Goal: Information Seeking & Learning: Learn about a topic

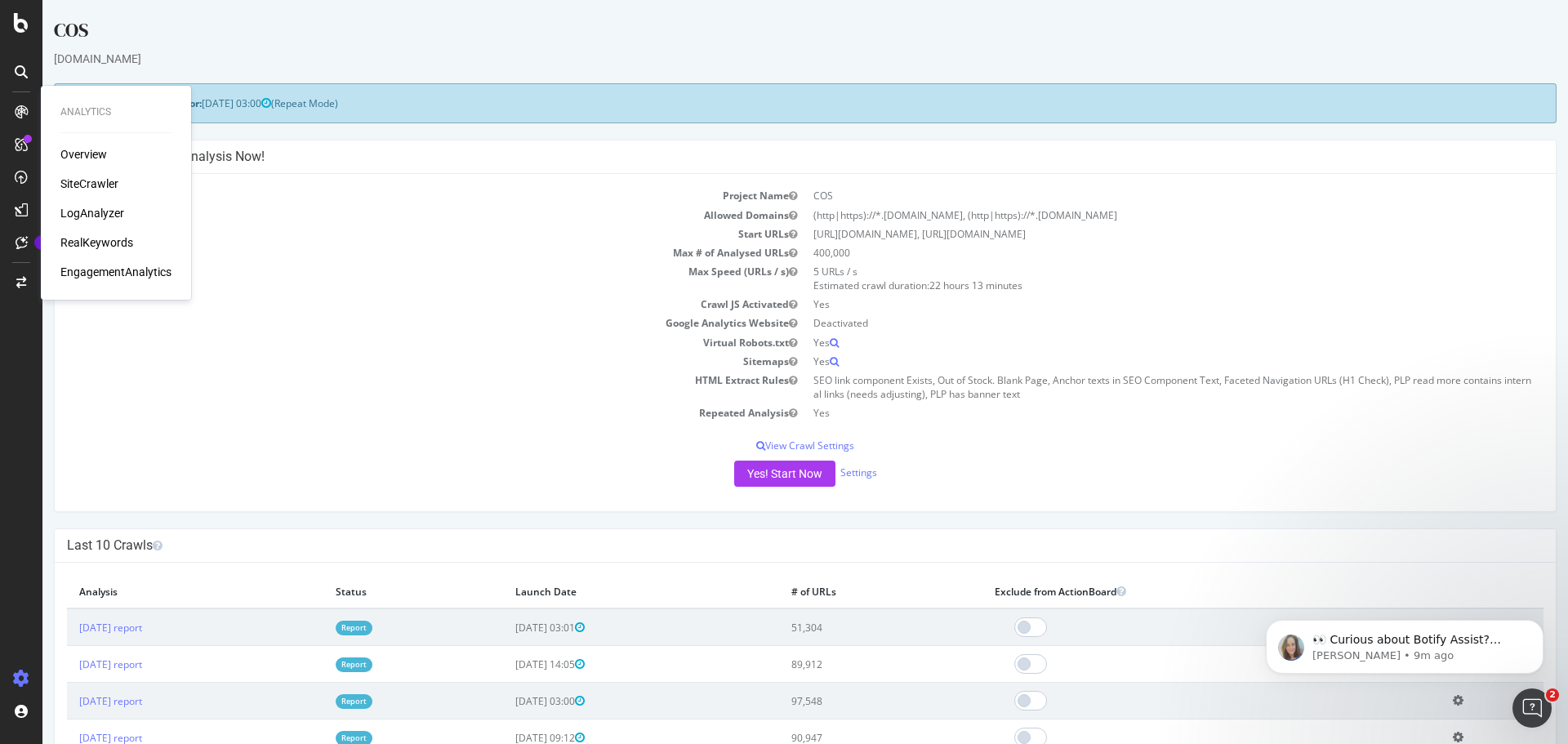
click at [100, 233] on div "Overview SiteCrawler LogAnalyzer RealKeywords EngagementAnalytics" at bounding box center [116, 212] width 111 height 134
click at [99, 240] on div "RealKeywords" at bounding box center [97, 242] width 73 height 16
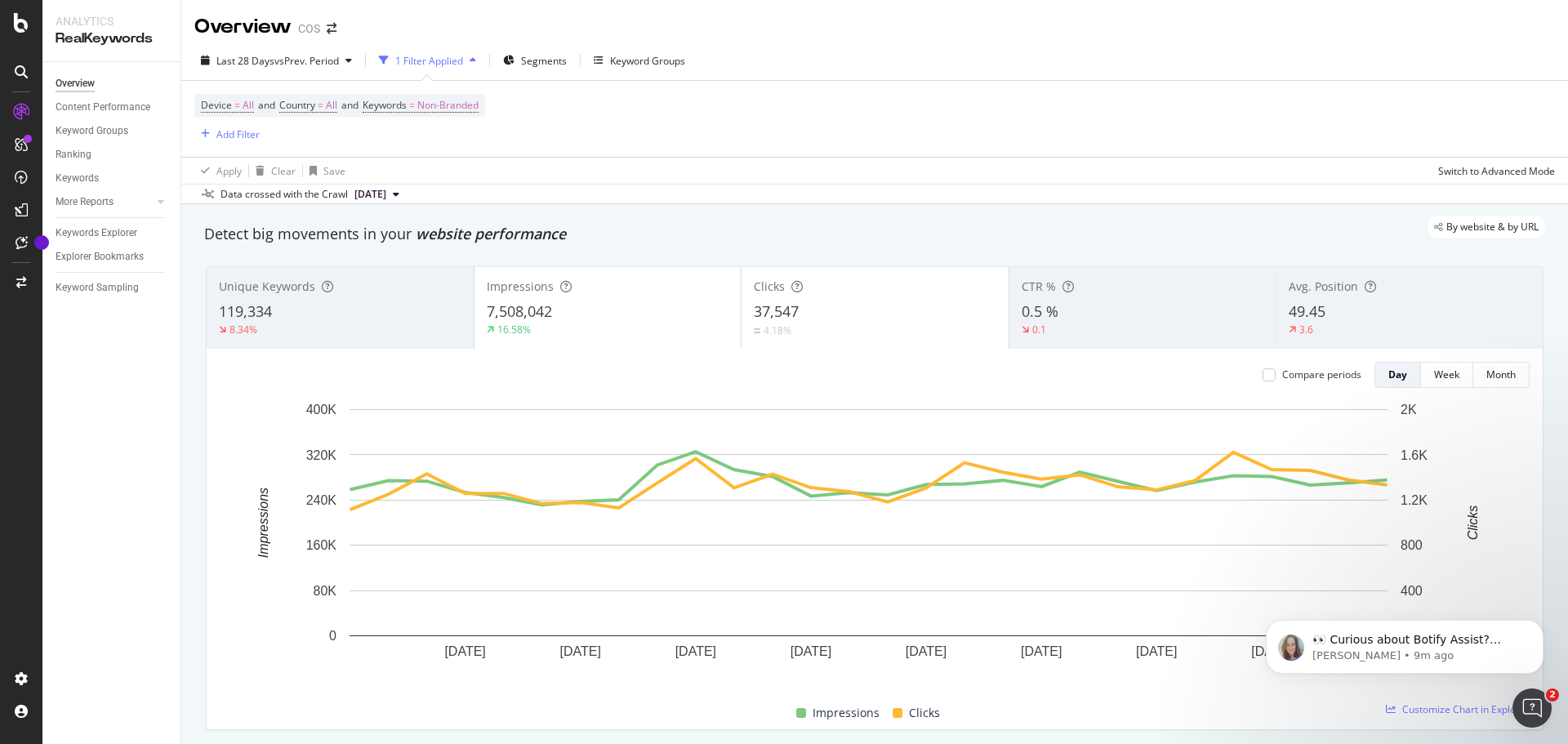
click at [606, 317] on div "7,508,042" at bounding box center [608, 312] width 243 height 21
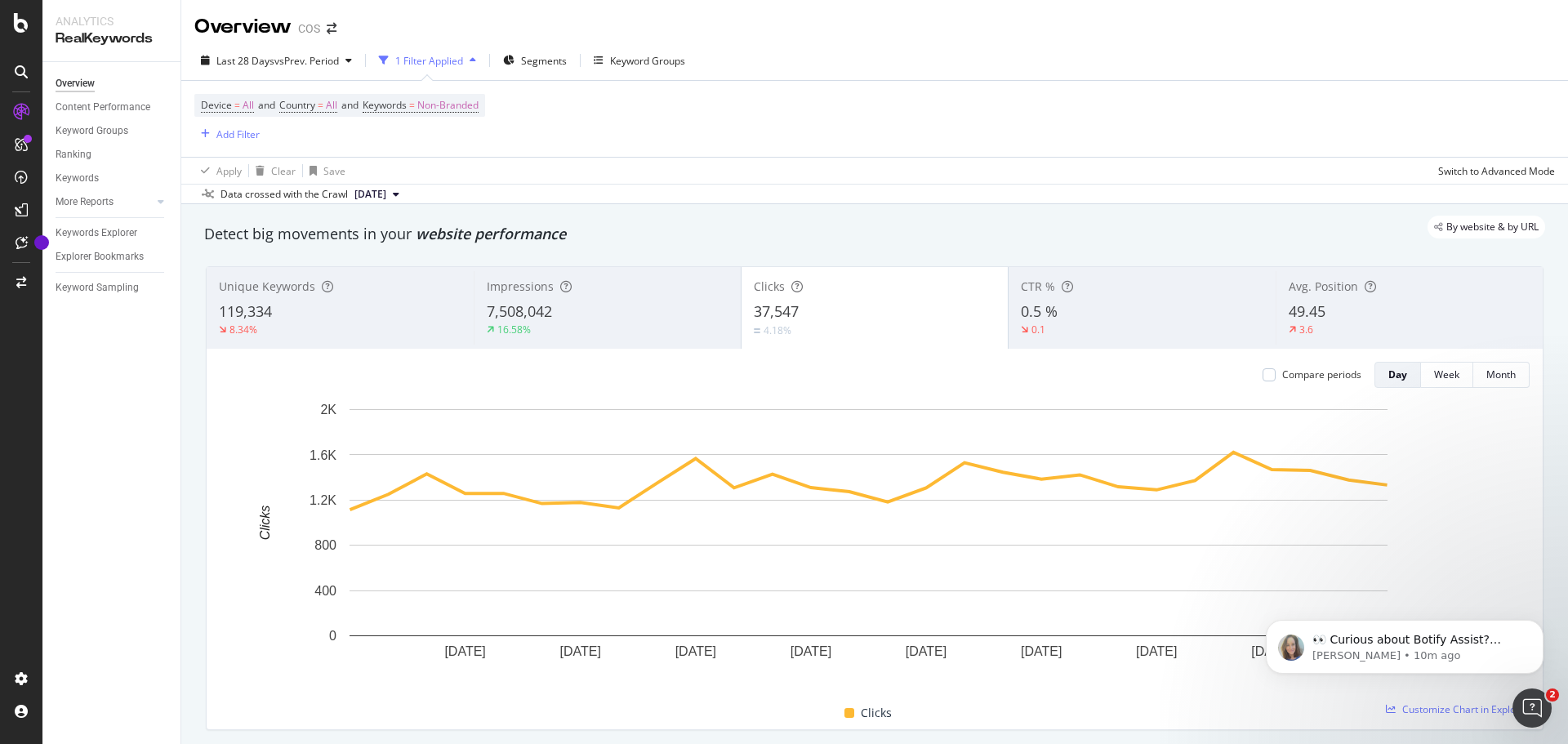
click at [866, 324] on div "4.18%" at bounding box center [874, 330] width 243 height 15
click at [795, 346] on div "Clicks 37,547 4.18%" at bounding box center [874, 308] width 268 height 82
click at [302, 301] on div "119,334" at bounding box center [340, 312] width 243 height 21
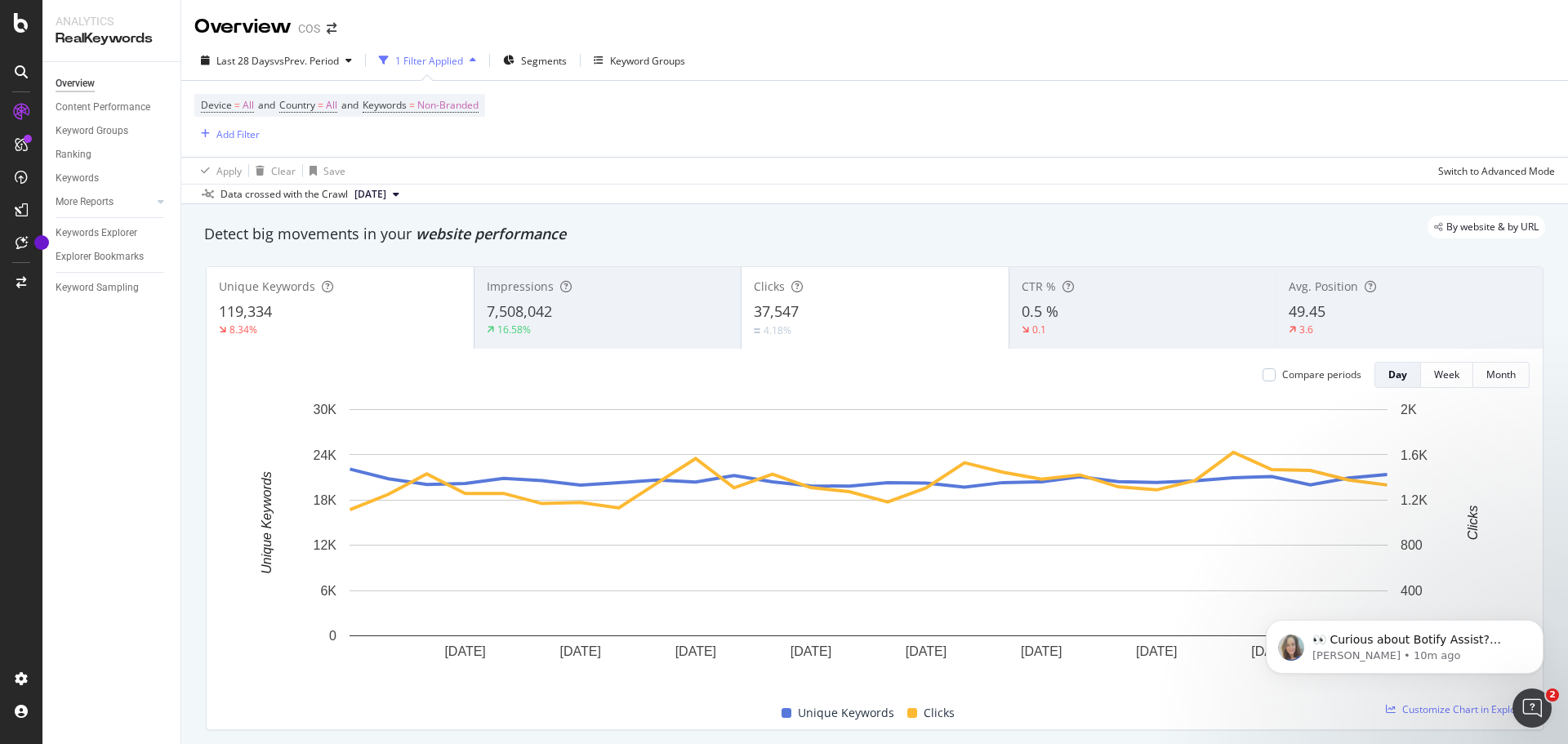
click at [550, 309] on div "7,508,042" at bounding box center [608, 312] width 243 height 21
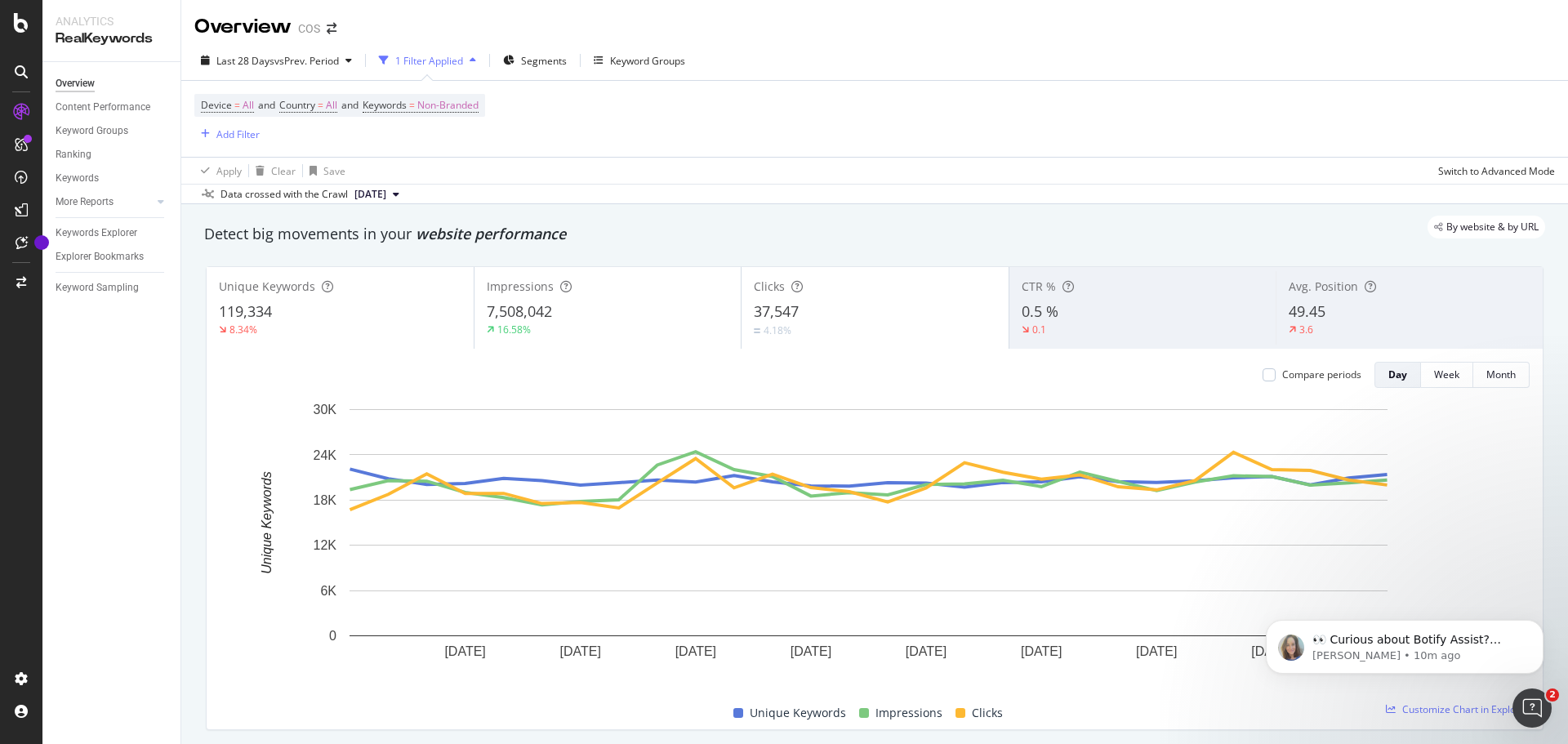
click at [888, 304] on div "37,547" at bounding box center [874, 312] width 243 height 21
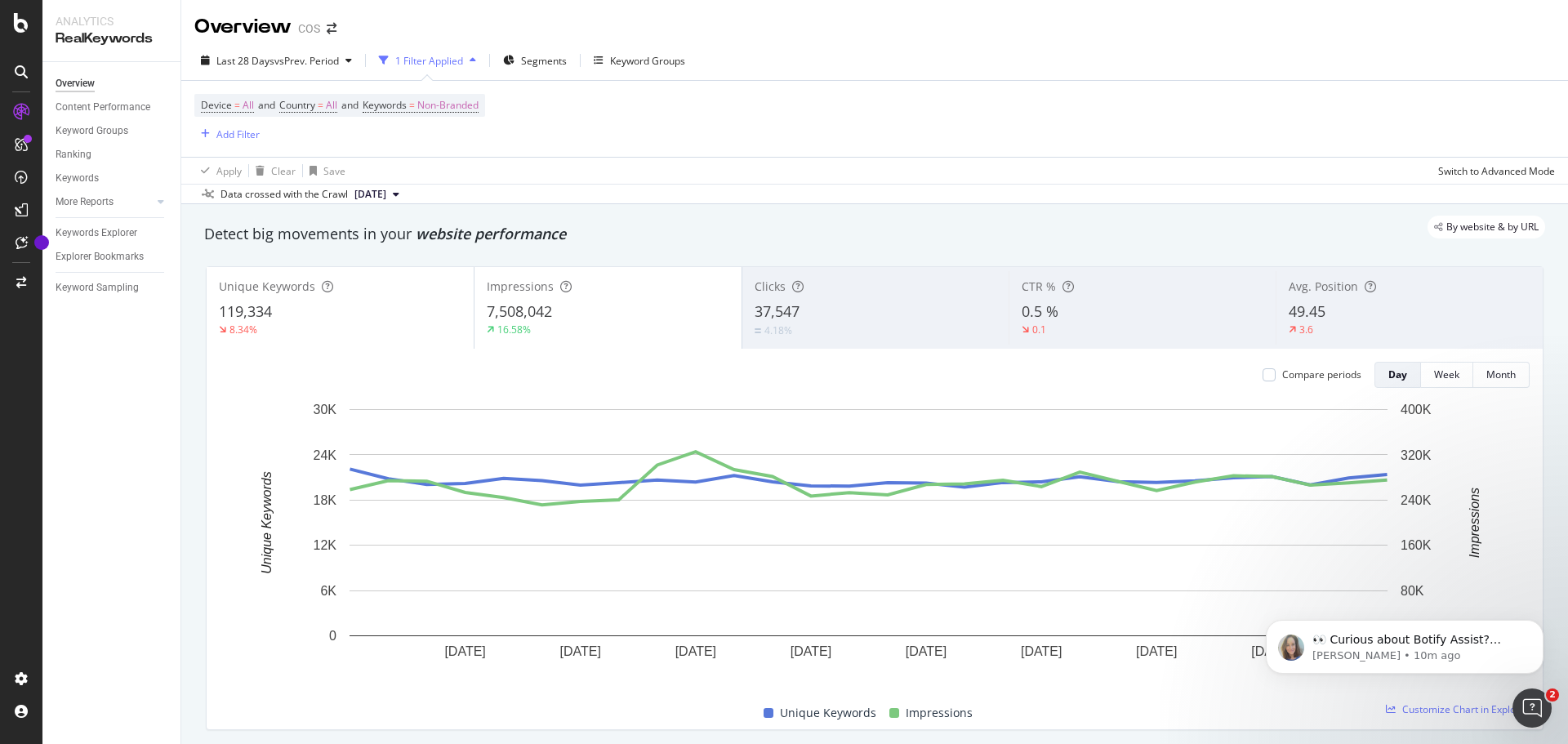
click at [1348, 304] on div "49.45" at bounding box center [1409, 312] width 242 height 21
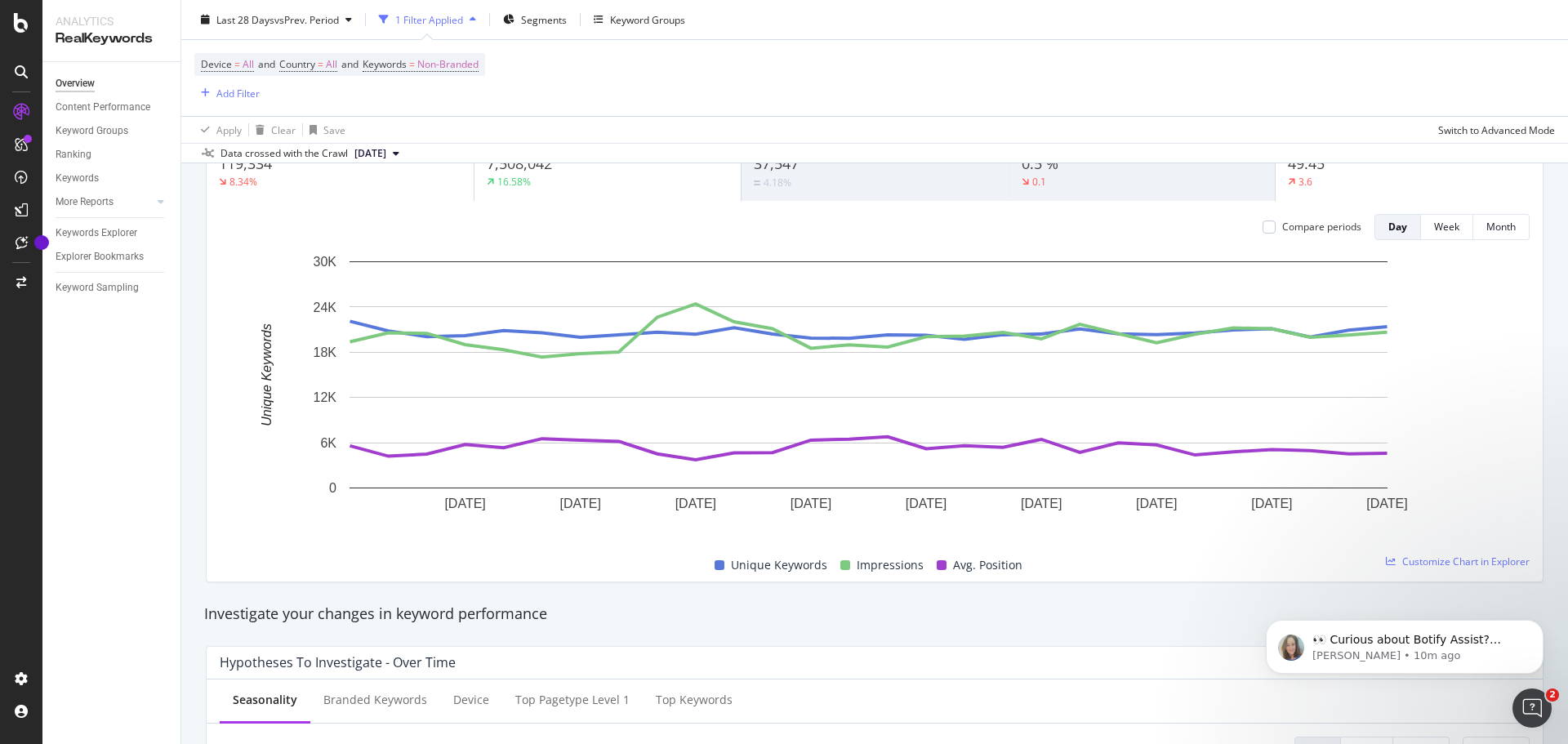
scroll to position [149, 0]
click at [365, 193] on div "Unique Keywords 119,334 8.34%" at bounding box center [340, 159] width 267 height 74
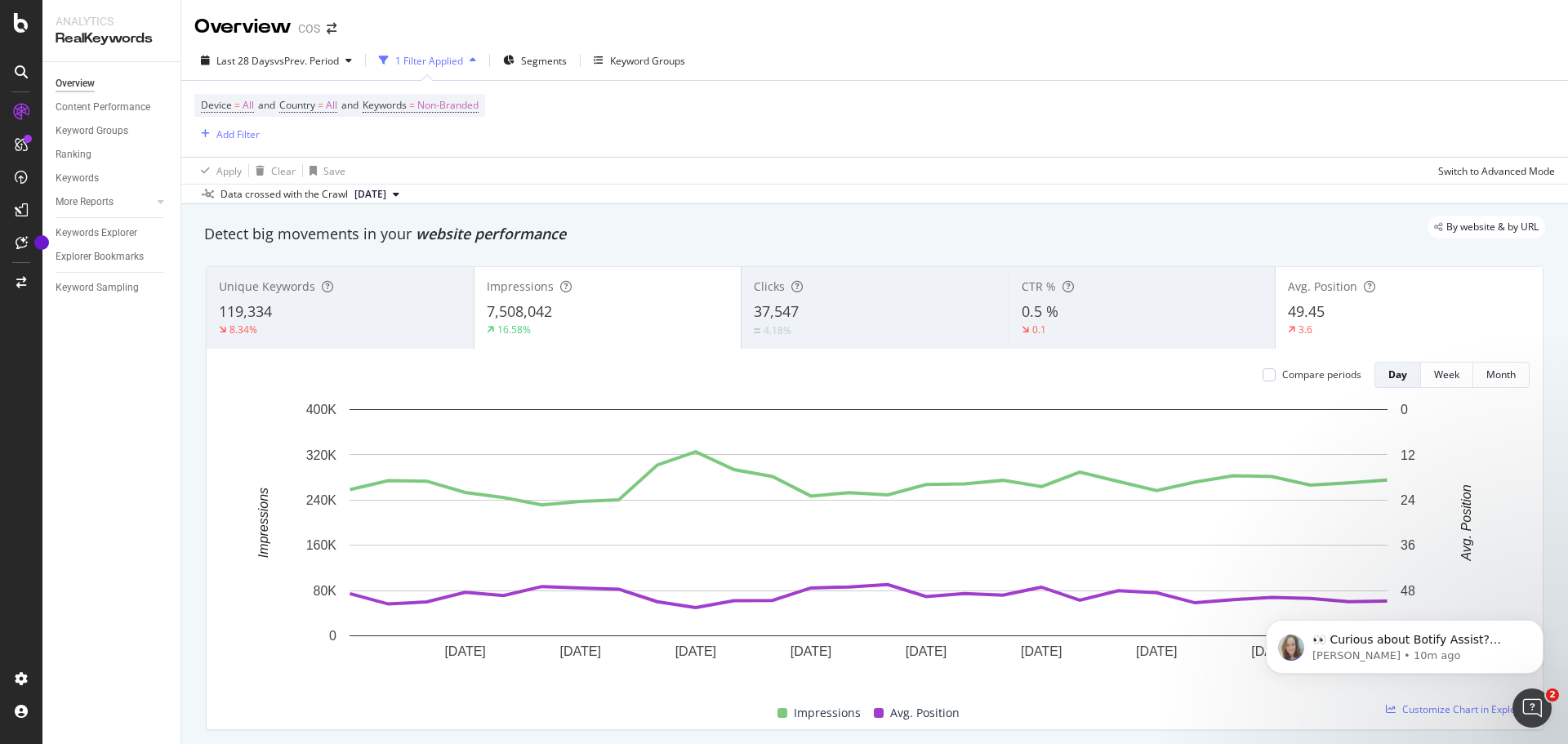
scroll to position [0, 0]
click at [365, 310] on div "119,334" at bounding box center [340, 312] width 243 height 21
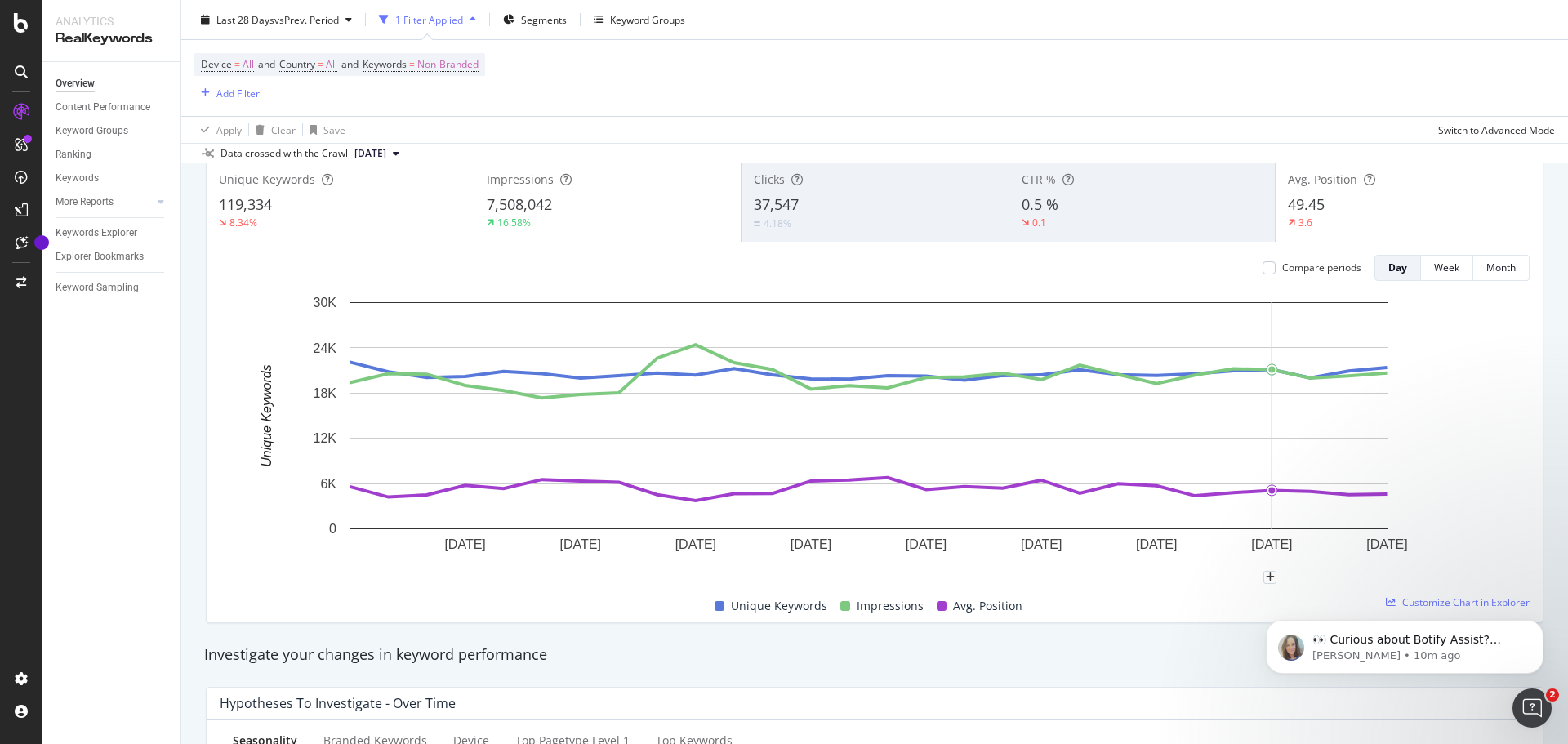
scroll to position [108, 0]
click at [1415, 606] on body "👀 Curious about Botify Assist? Check out these use cases to explore what Assist…" at bounding box center [1404, 643] width 314 height 101
click at [1369, 604] on body "👀 Curious about Botify Assist? Check out these use cases to explore what Assist…" at bounding box center [1404, 643] width 314 height 101
click at [1451, 606] on div "👀 Curious about Botify Assist? Check out these use cases to explore what Assist…" at bounding box center [1404, 572] width 300 height 204
click at [88, 235] on div "Keywords Explorer" at bounding box center [97, 233] width 81 height 17
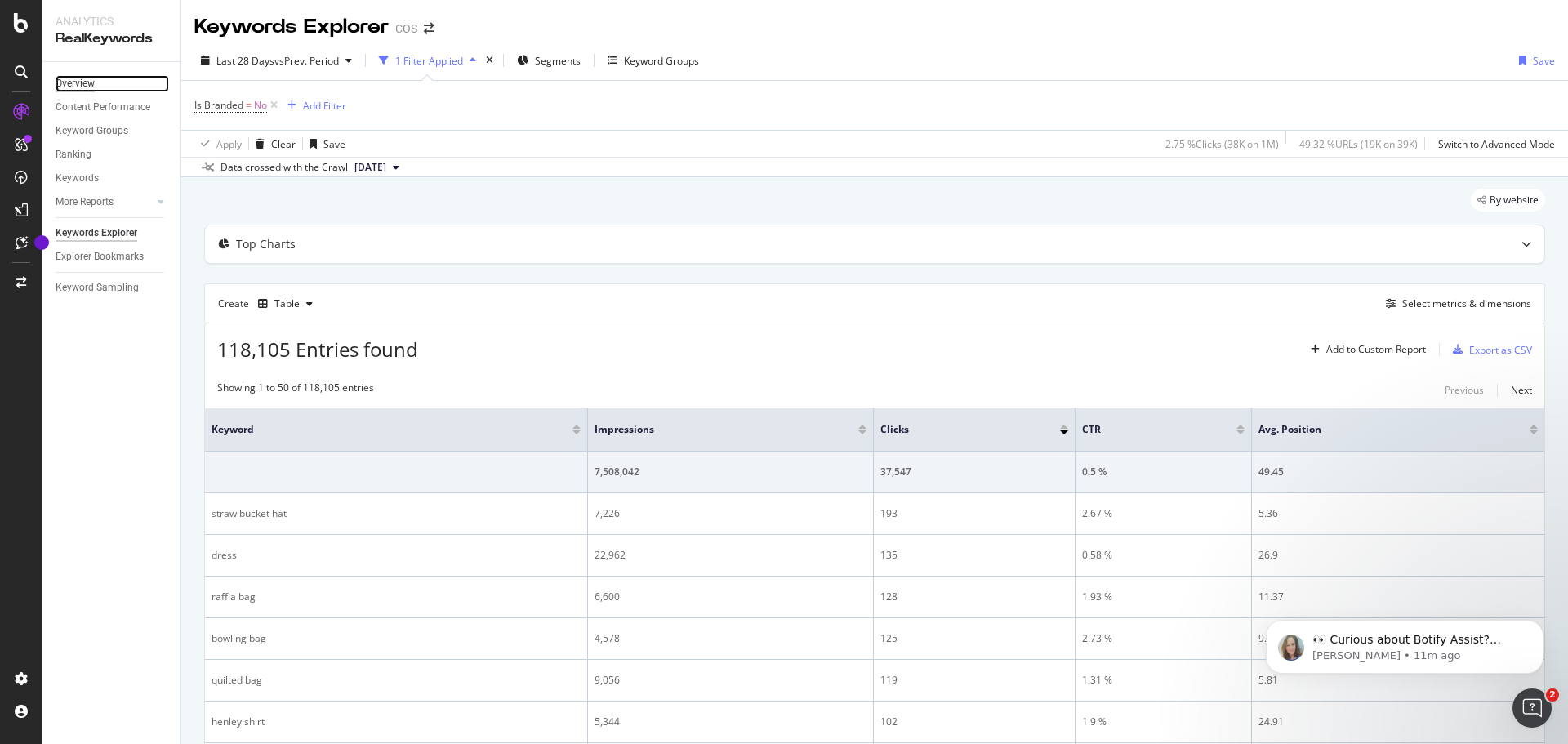
click at [89, 81] on div "Overview" at bounding box center [75, 83] width 39 height 17
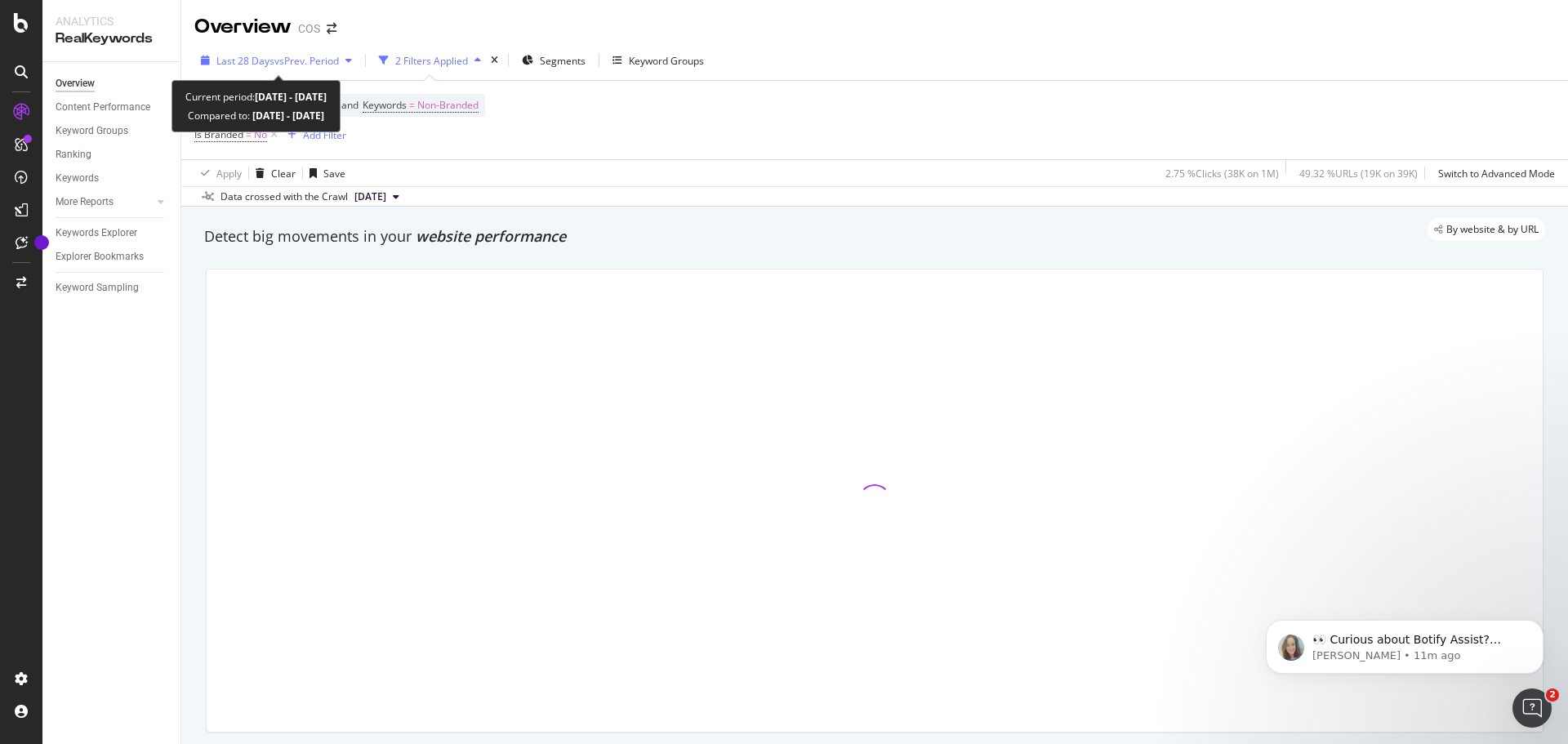
click at [286, 62] on span "vs Prev. Period" at bounding box center [307, 61] width 64 height 14
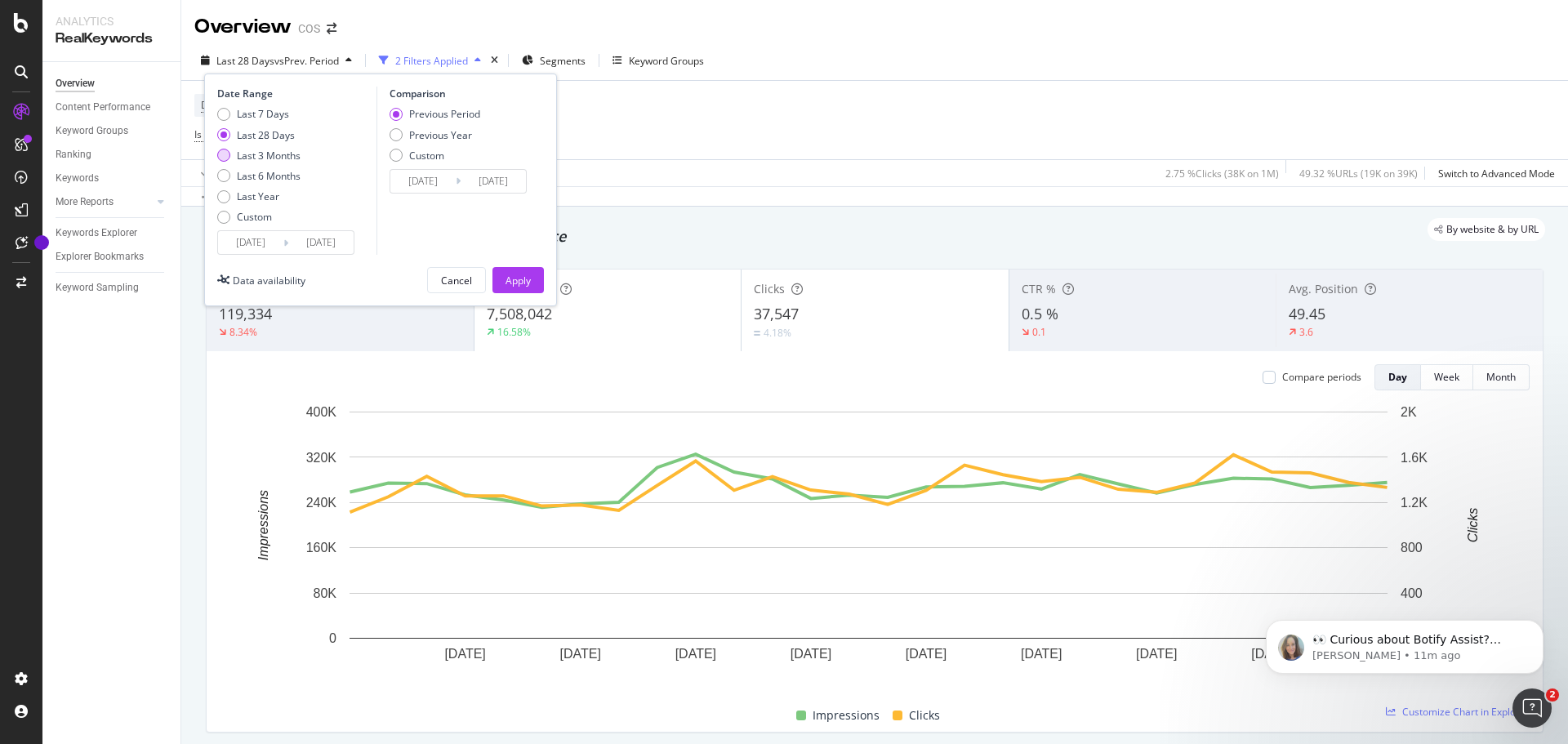
click at [269, 154] on div "Last 3 Months" at bounding box center [268, 155] width 63 height 14
type input "[DATE]"
click at [512, 281] on div "Apply" at bounding box center [517, 281] width 26 height 14
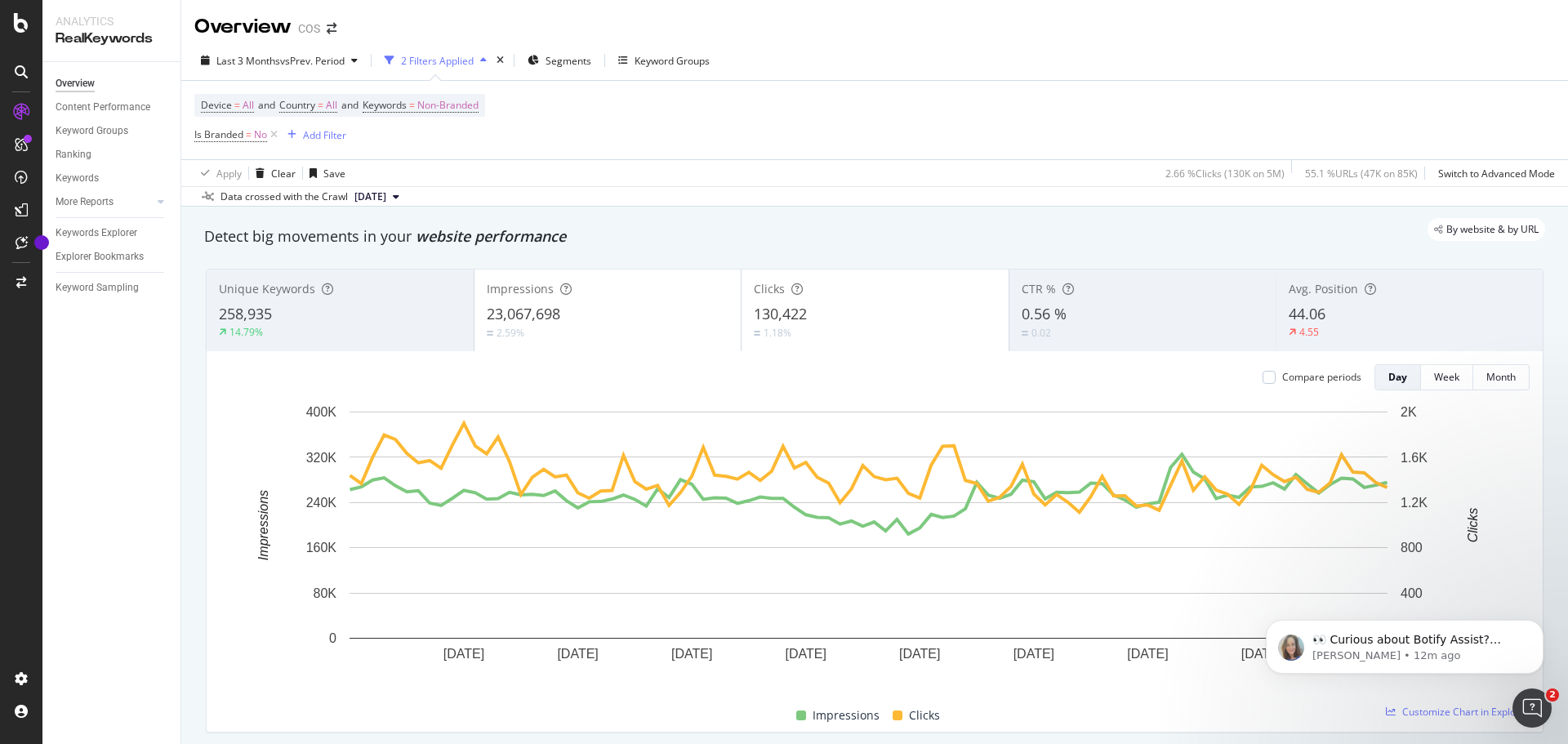
click at [821, 310] on div "130,422" at bounding box center [874, 315] width 243 height 21
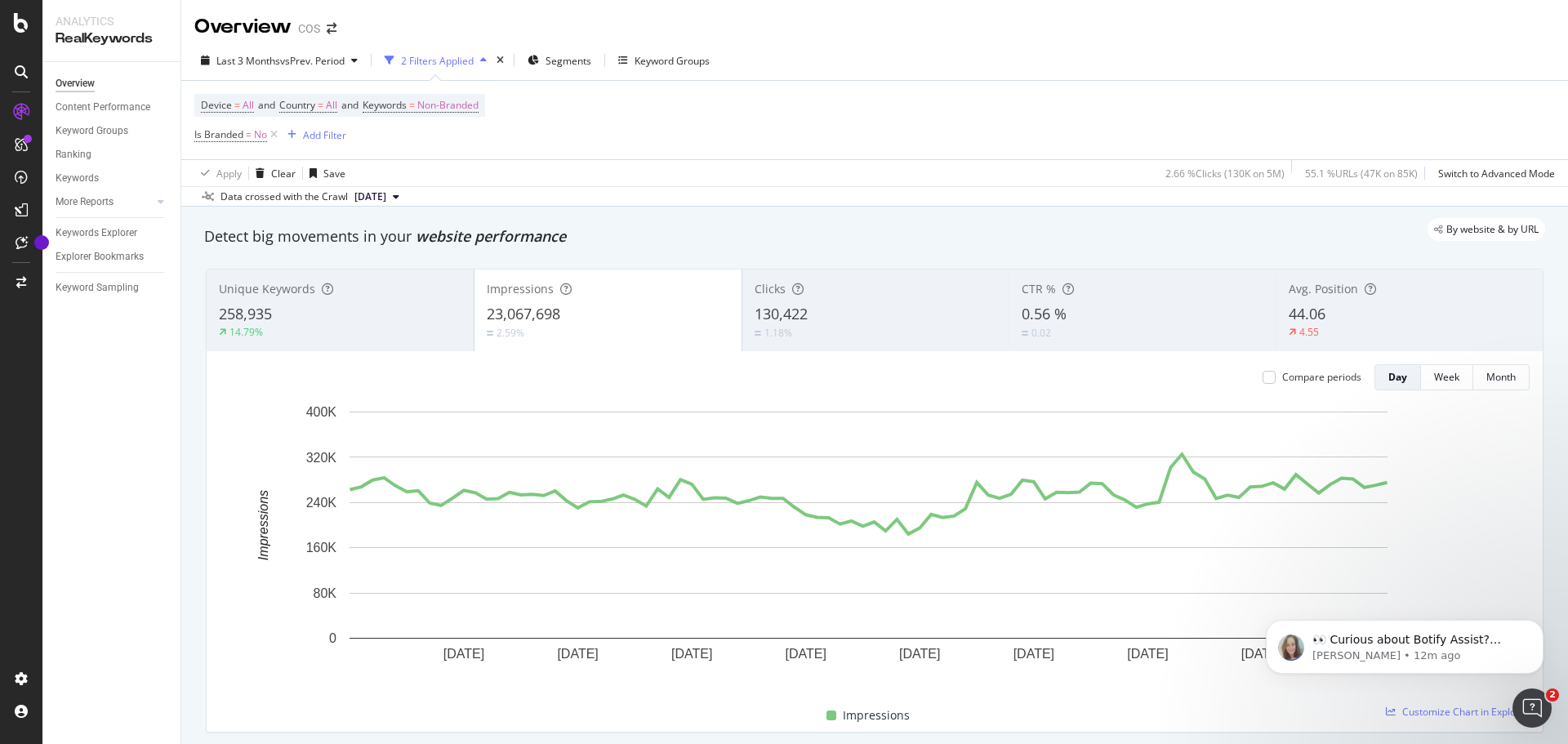
click at [371, 320] on div "258,935" at bounding box center [340, 315] width 243 height 21
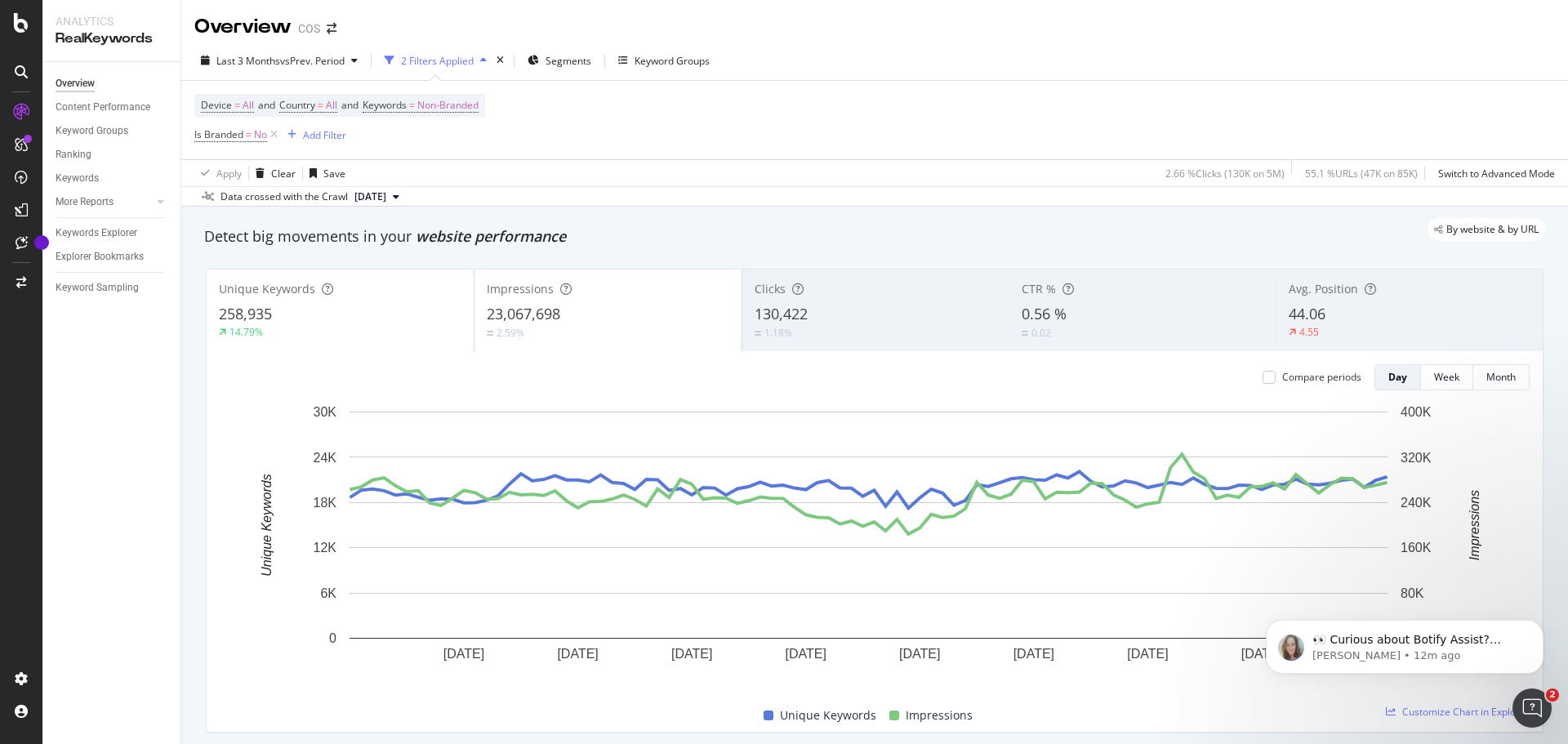
click at [1275, 316] on div "Avg. Position 44.06 4.55" at bounding box center [1409, 311] width 267 height 74
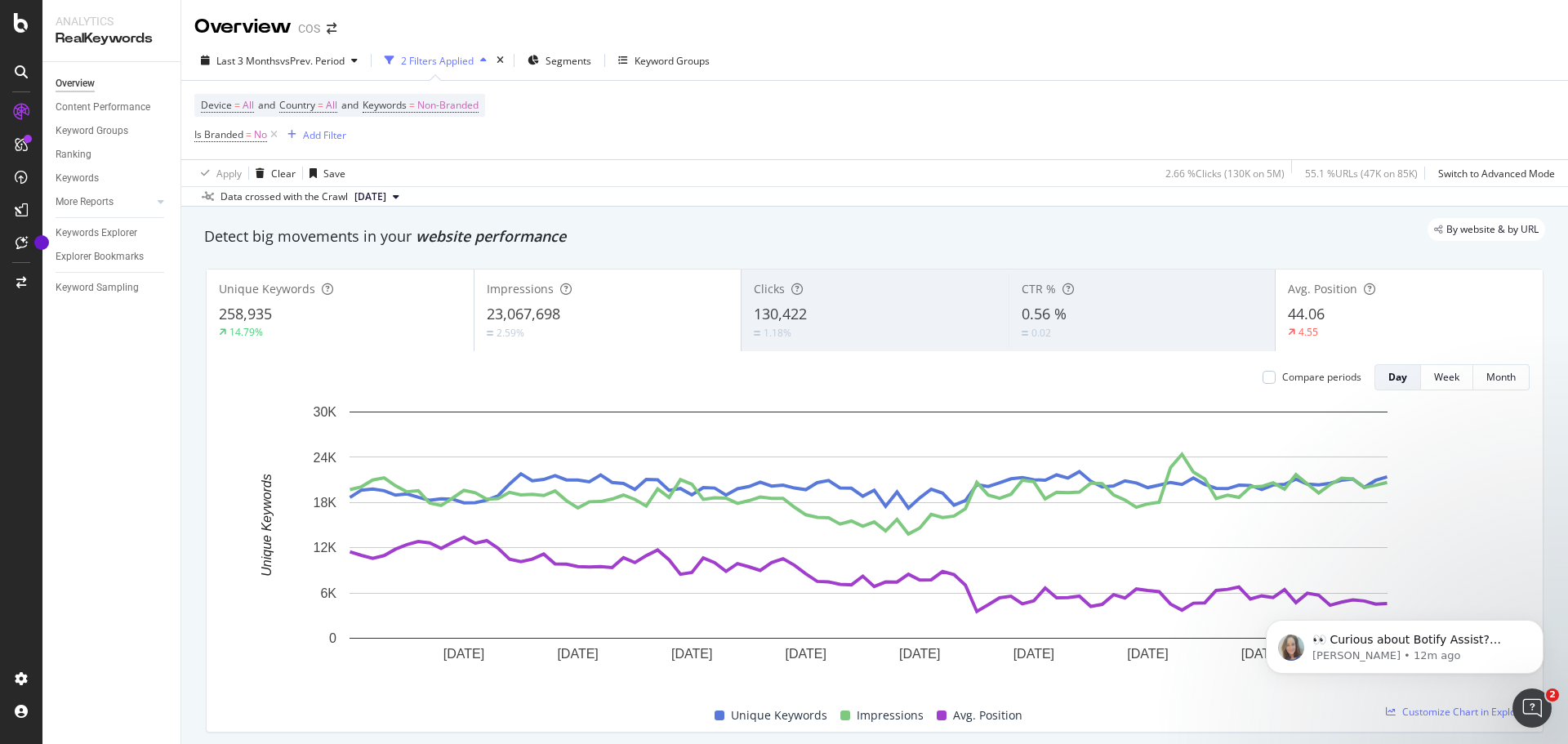
click at [374, 332] on div "14.79%" at bounding box center [340, 333] width 243 height 15
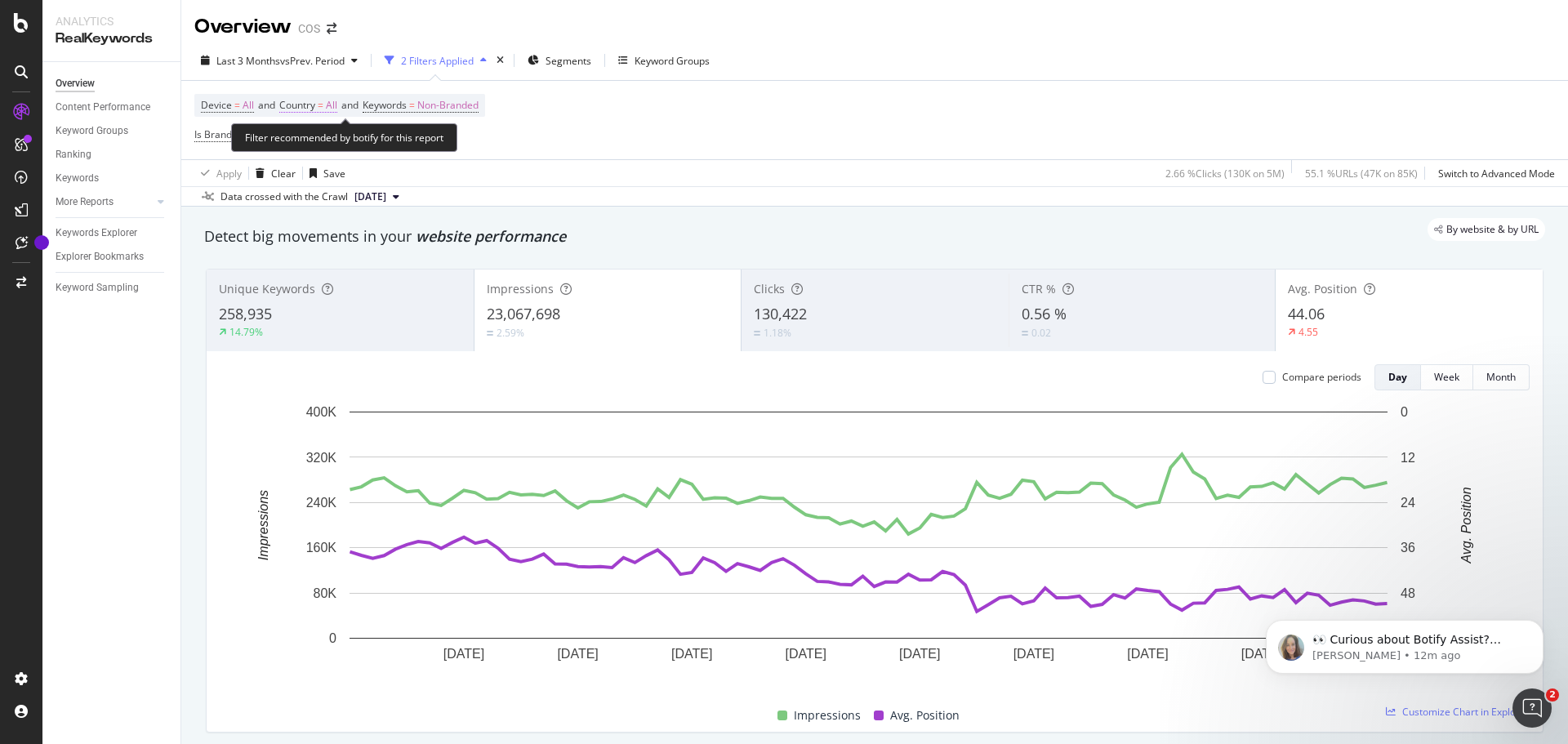
click at [320, 105] on span "Country = All" at bounding box center [308, 105] width 58 height 15
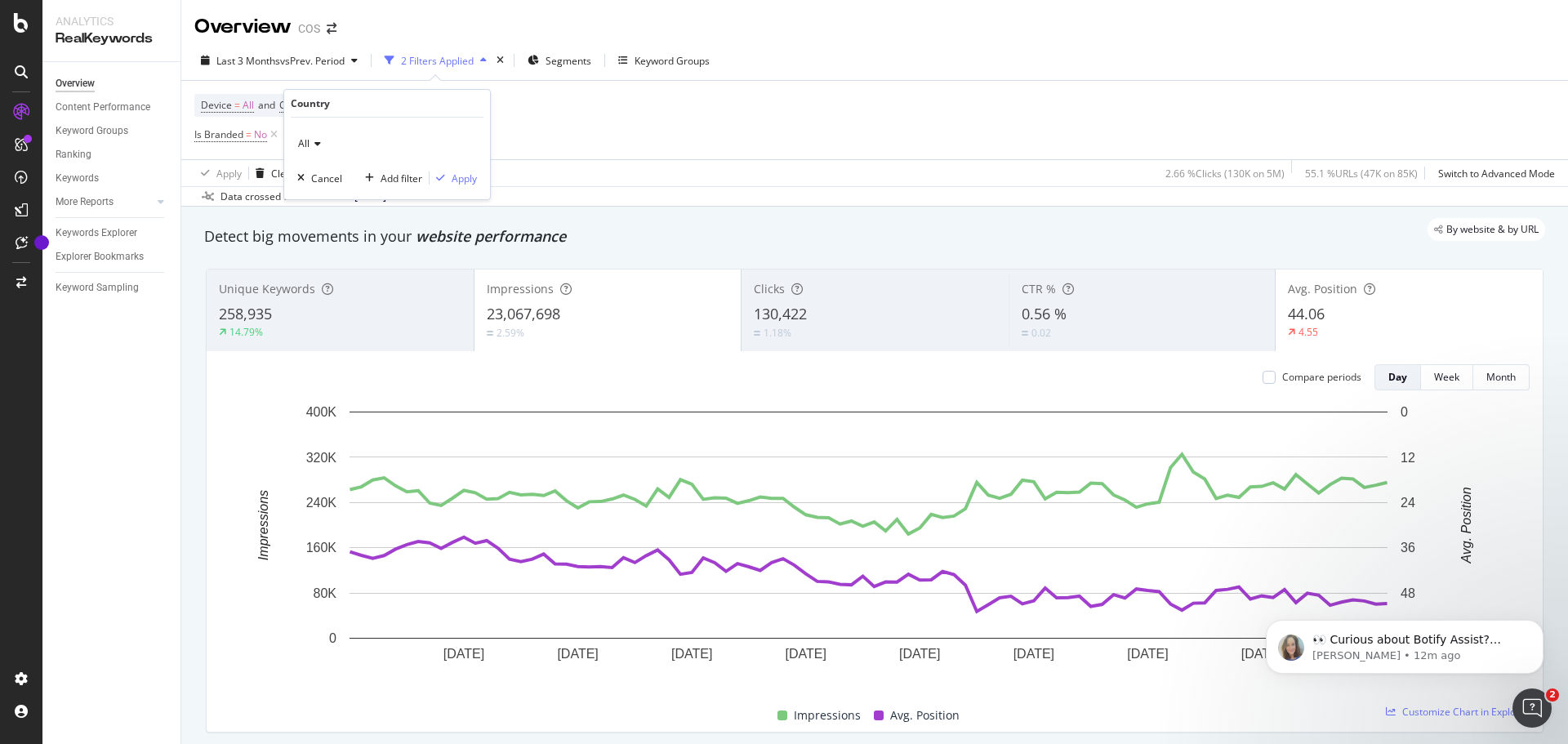
click at [312, 142] on icon at bounding box center [315, 144] width 11 height 9
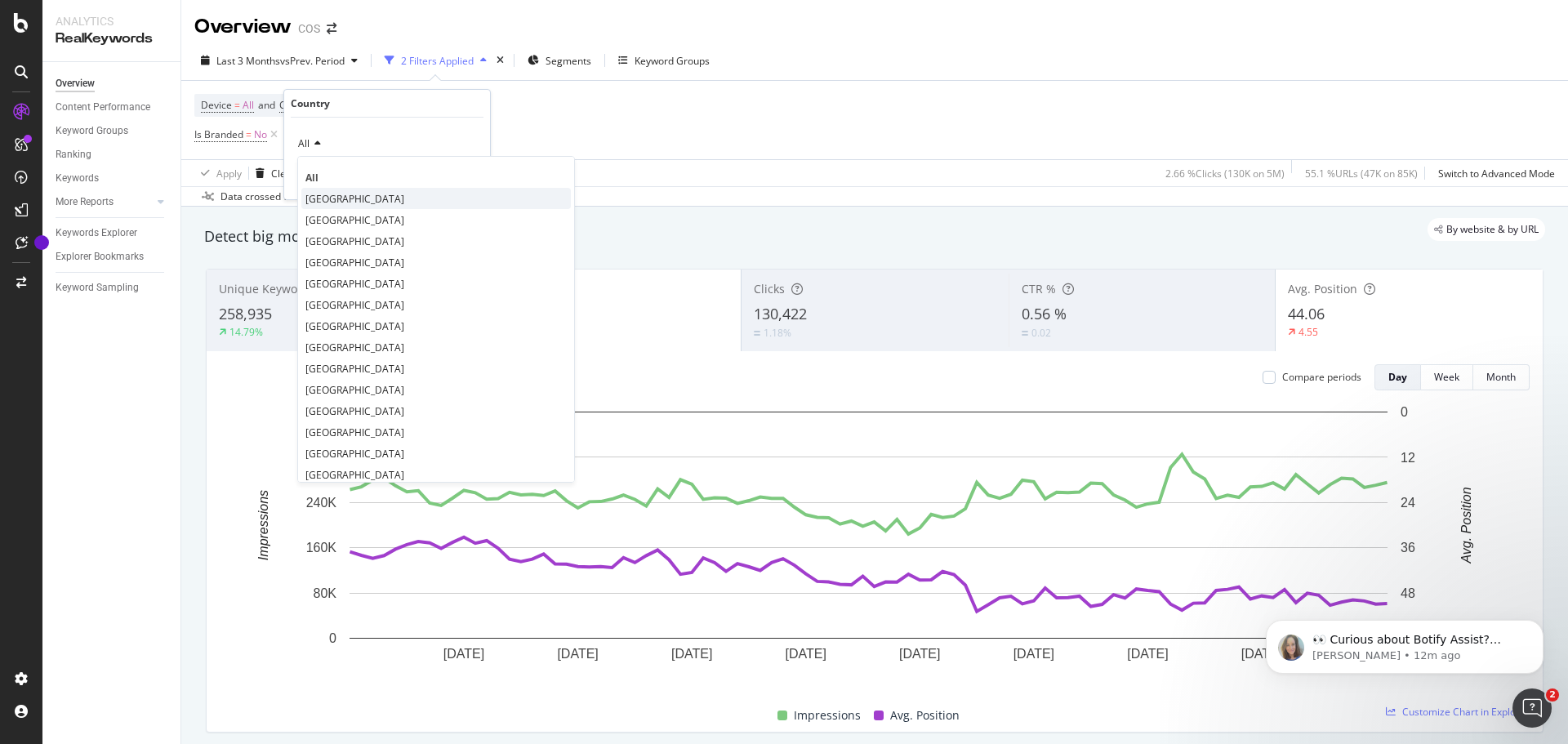
click at [338, 200] on span "[GEOGRAPHIC_DATA]" at bounding box center [354, 199] width 99 height 14
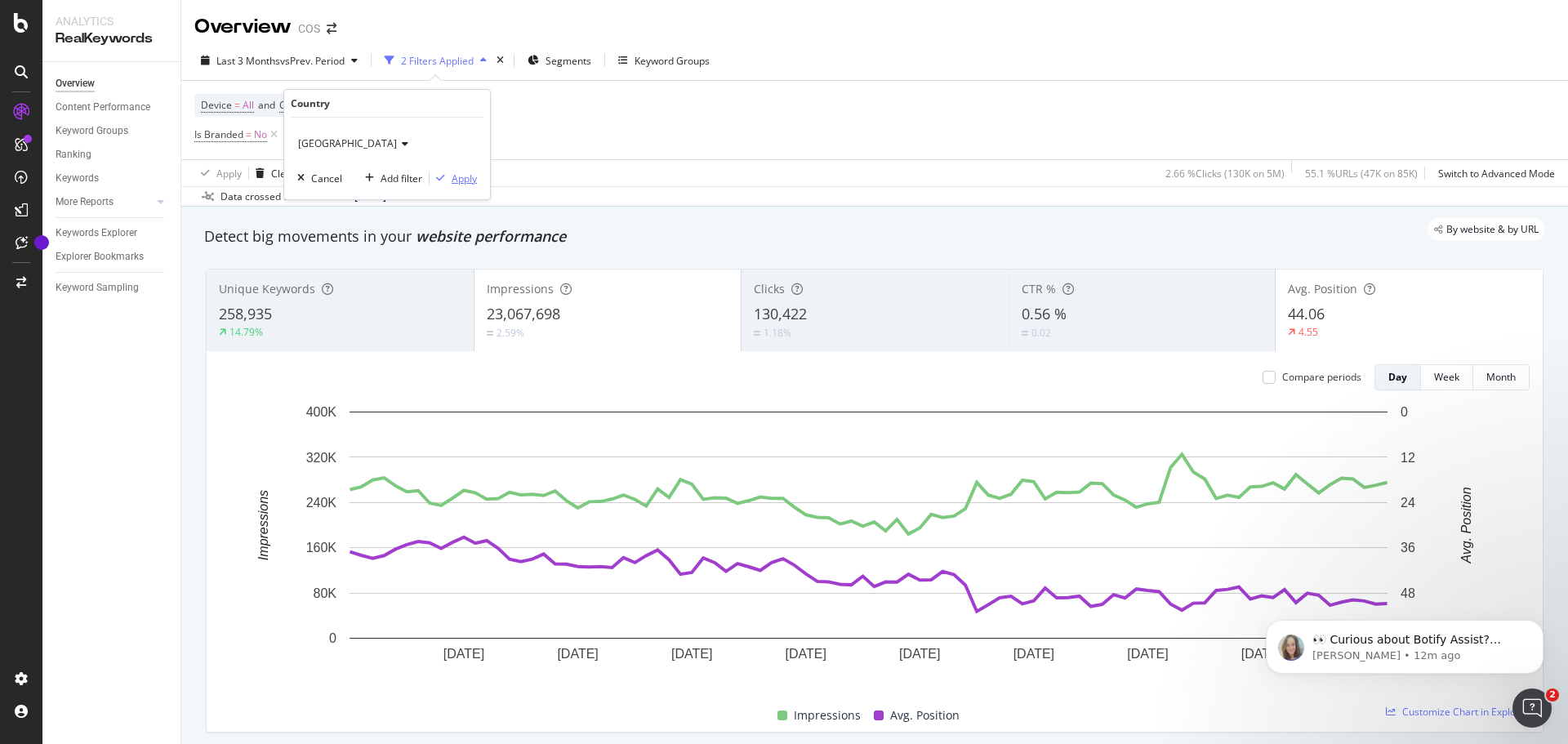
click at [461, 185] on div "Apply" at bounding box center [464, 178] width 26 height 14
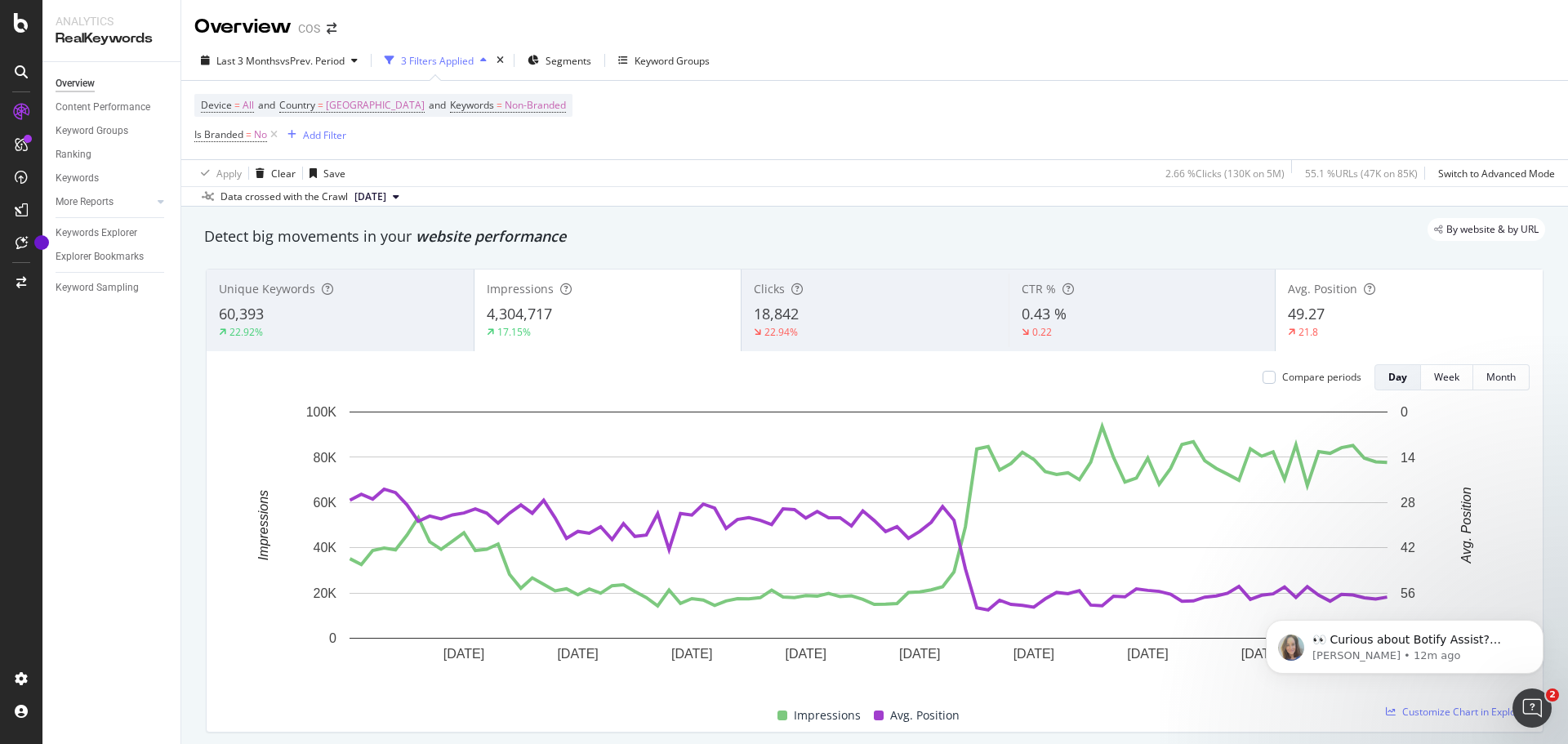
click at [333, 330] on div "22.92%" at bounding box center [340, 333] width 243 height 15
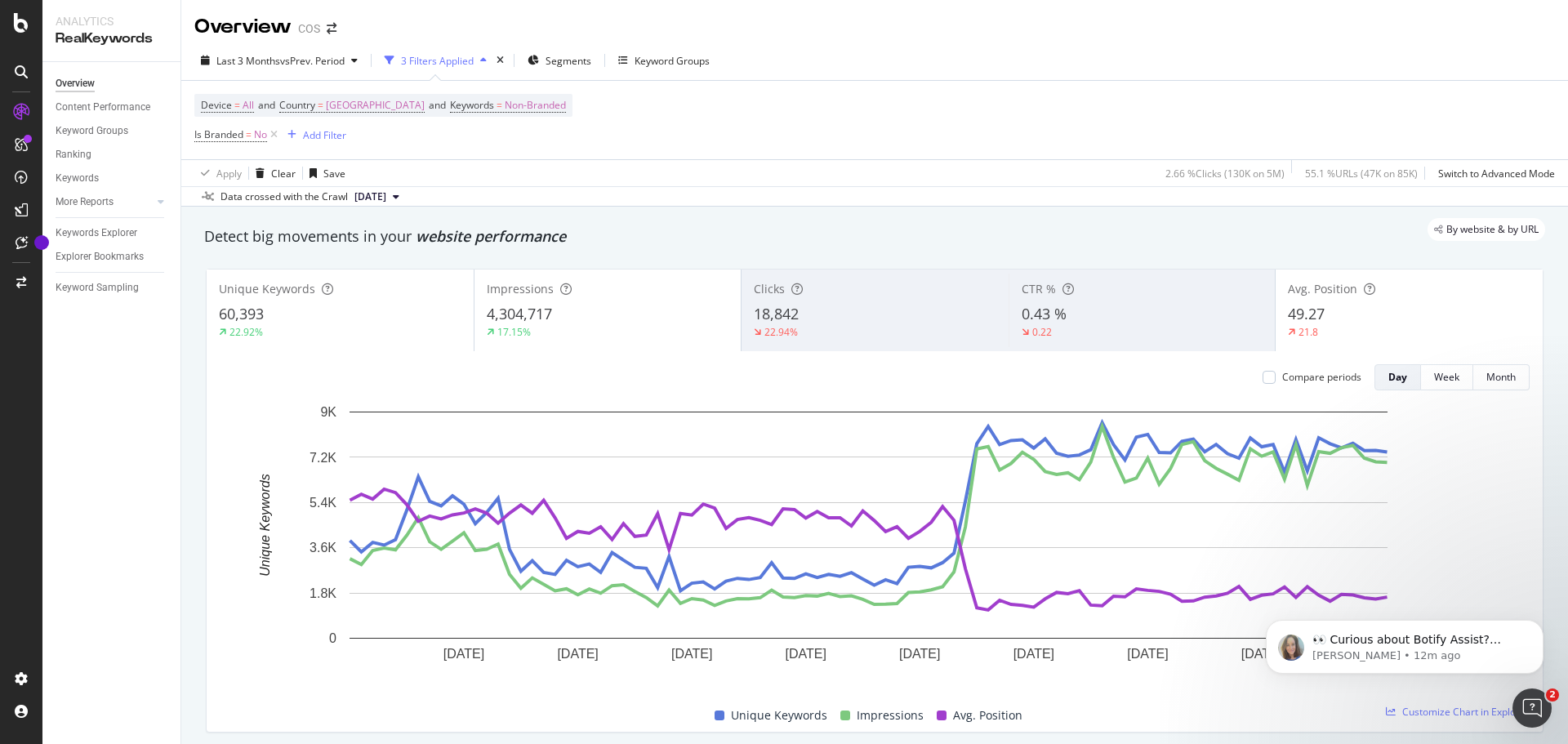
click at [515, 304] on span "4,304,717" at bounding box center [519, 314] width 65 height 20
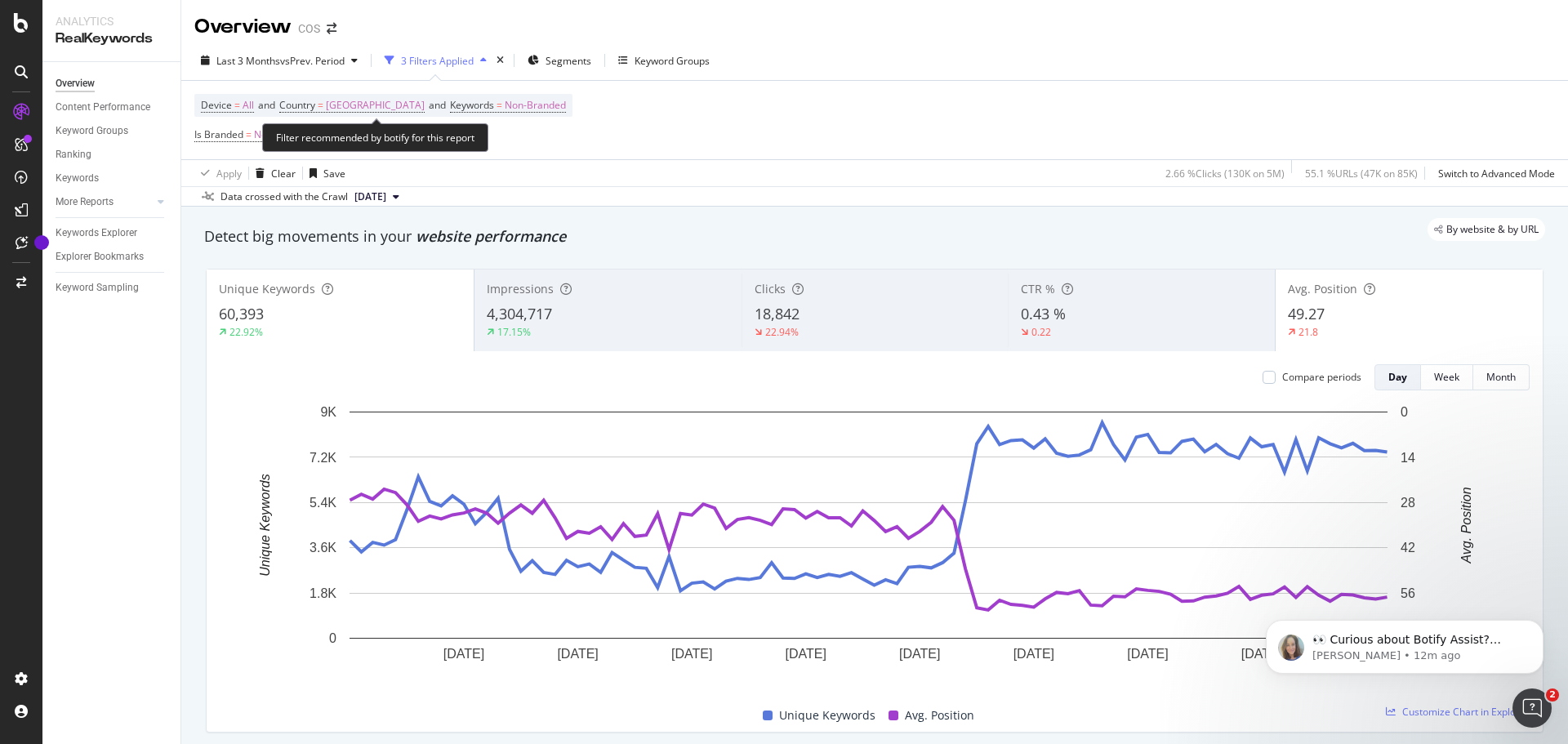
click at [330, 98] on span "Device = All and Country = [GEOGRAPHIC_DATA] and Keywords = Non-Branded" at bounding box center [383, 105] width 365 height 23
click at [340, 103] on span "[GEOGRAPHIC_DATA]" at bounding box center [375, 105] width 99 height 23
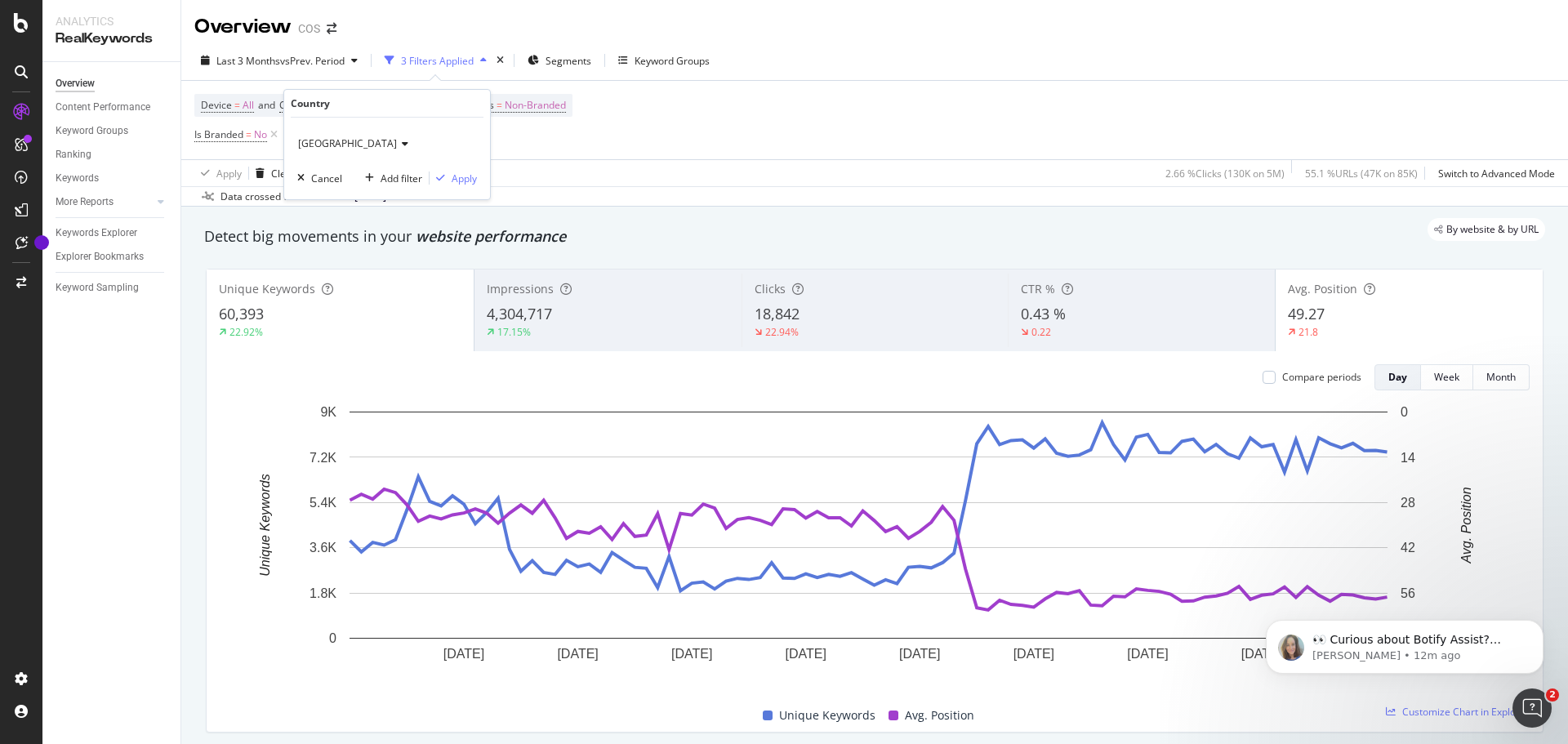
click at [339, 140] on span "[GEOGRAPHIC_DATA]" at bounding box center [348, 143] width 99 height 14
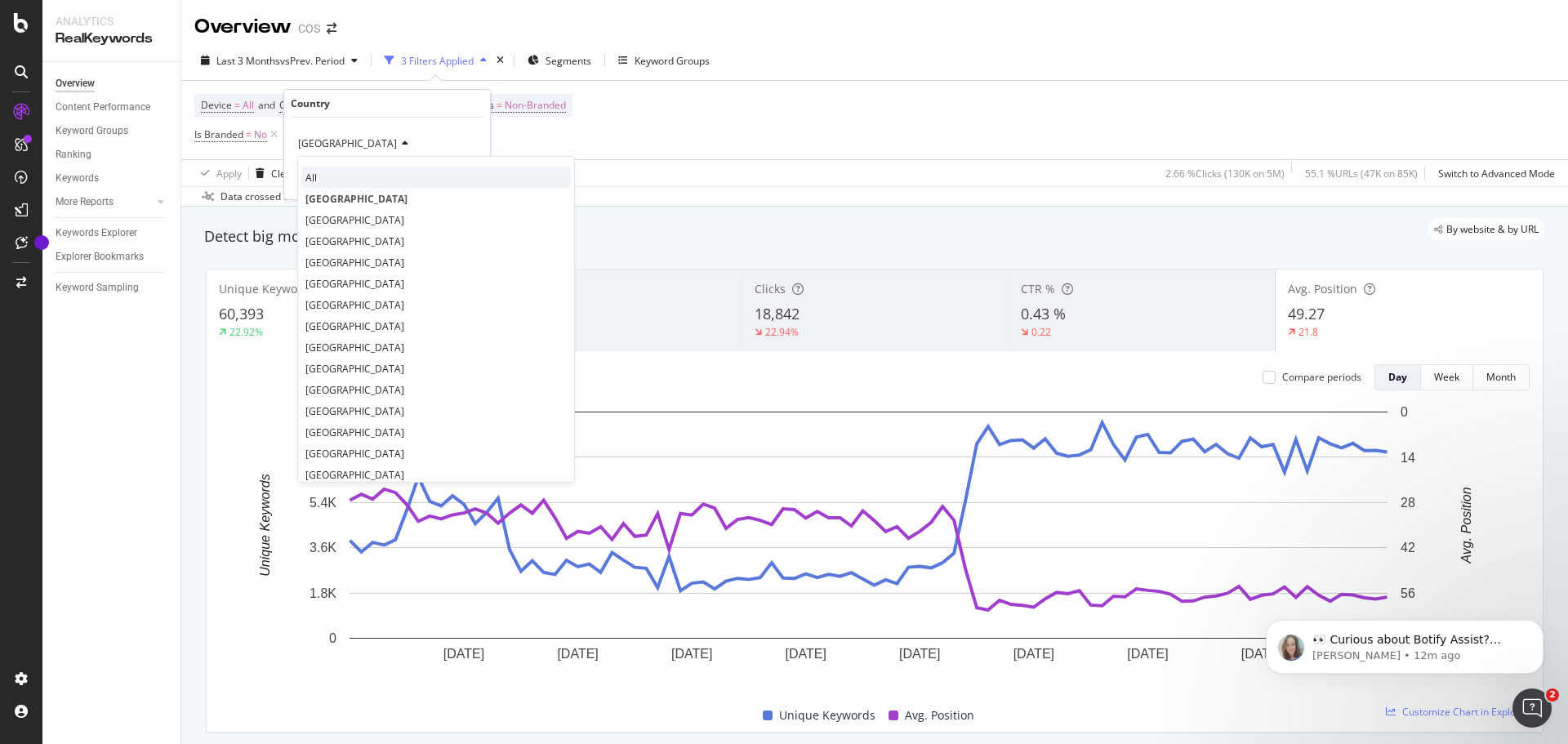
click at [303, 175] on div "All" at bounding box center [436, 177] width 269 height 21
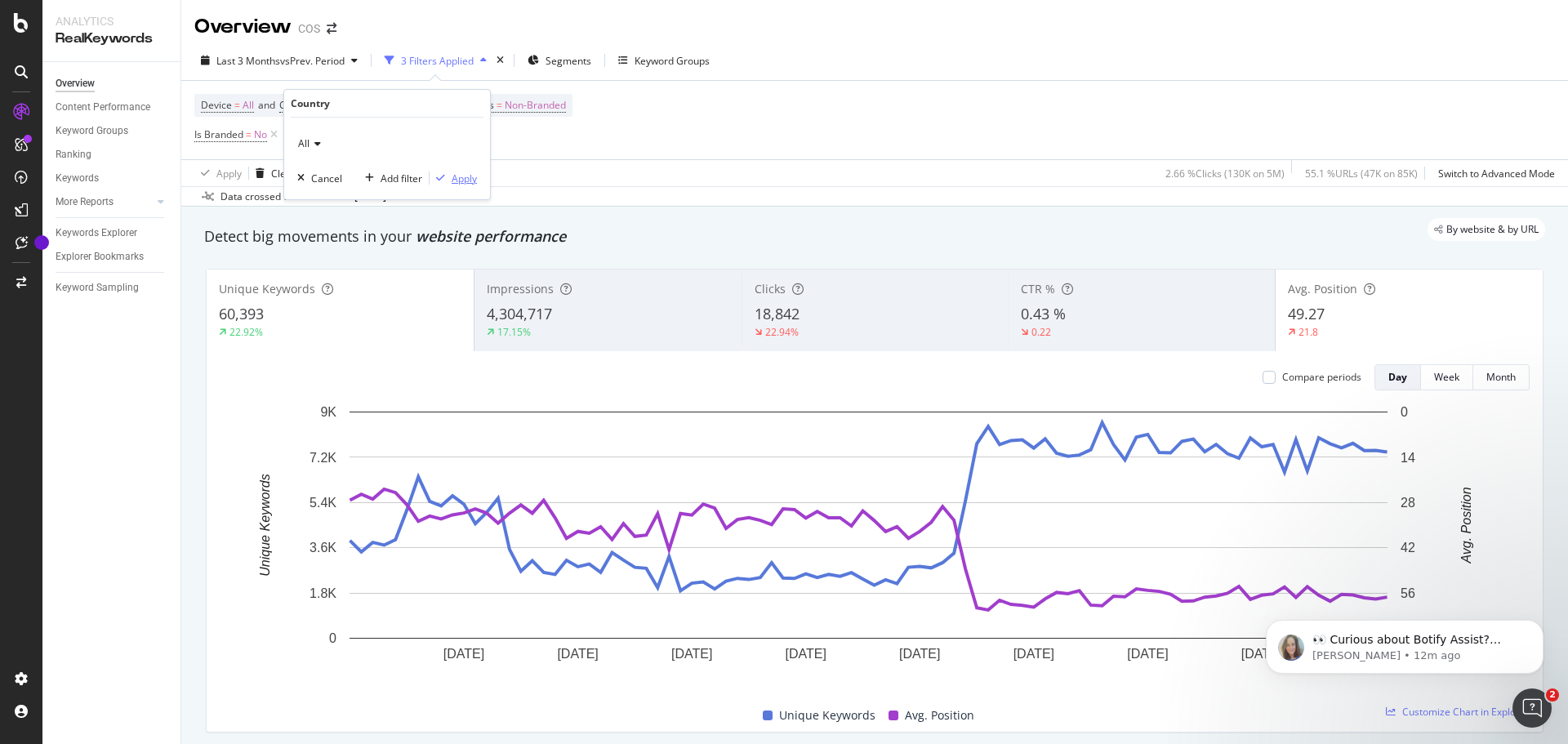
click at [469, 185] on div "Apply" at bounding box center [464, 178] width 26 height 14
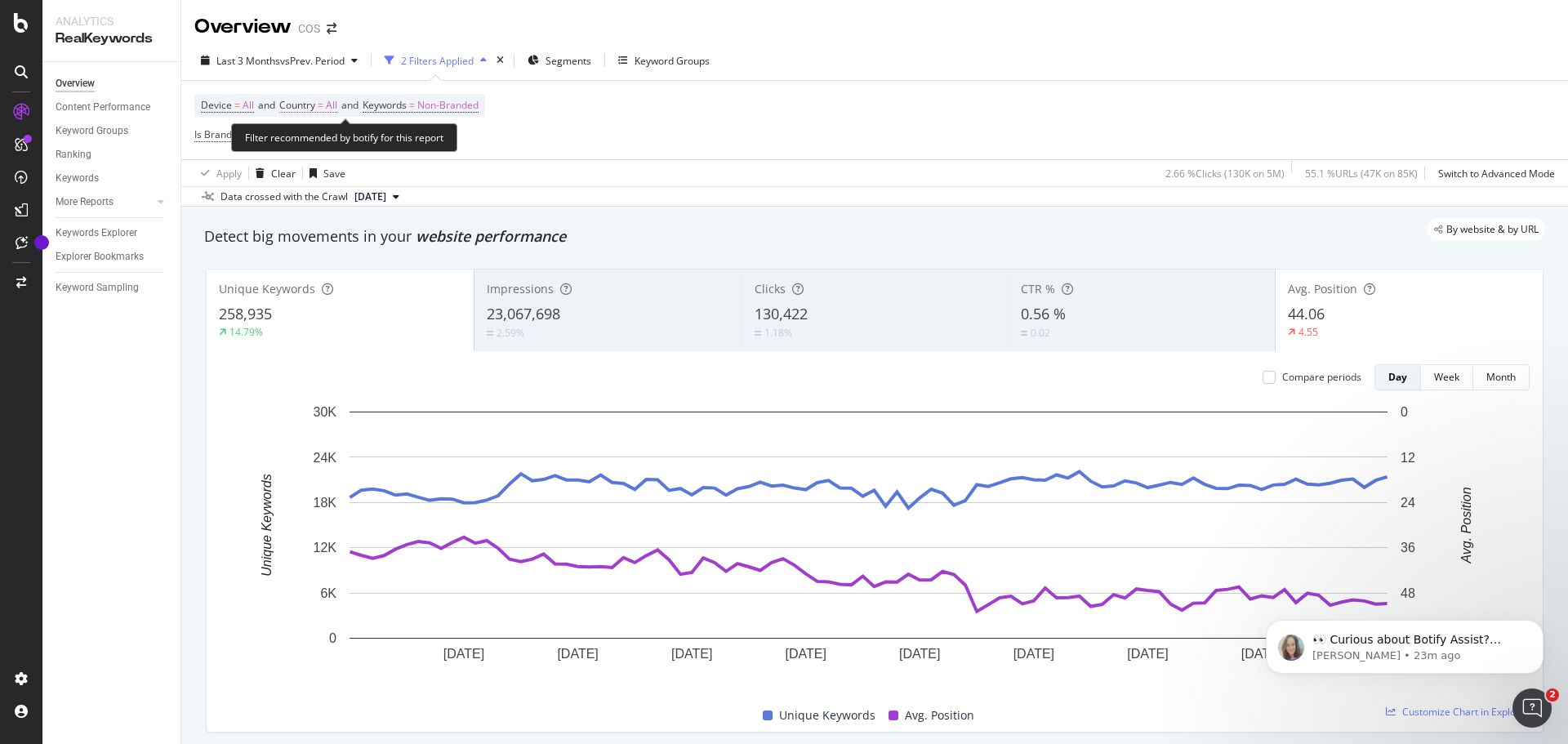
click at [320, 103] on span "Country = All" at bounding box center [308, 105] width 58 height 15
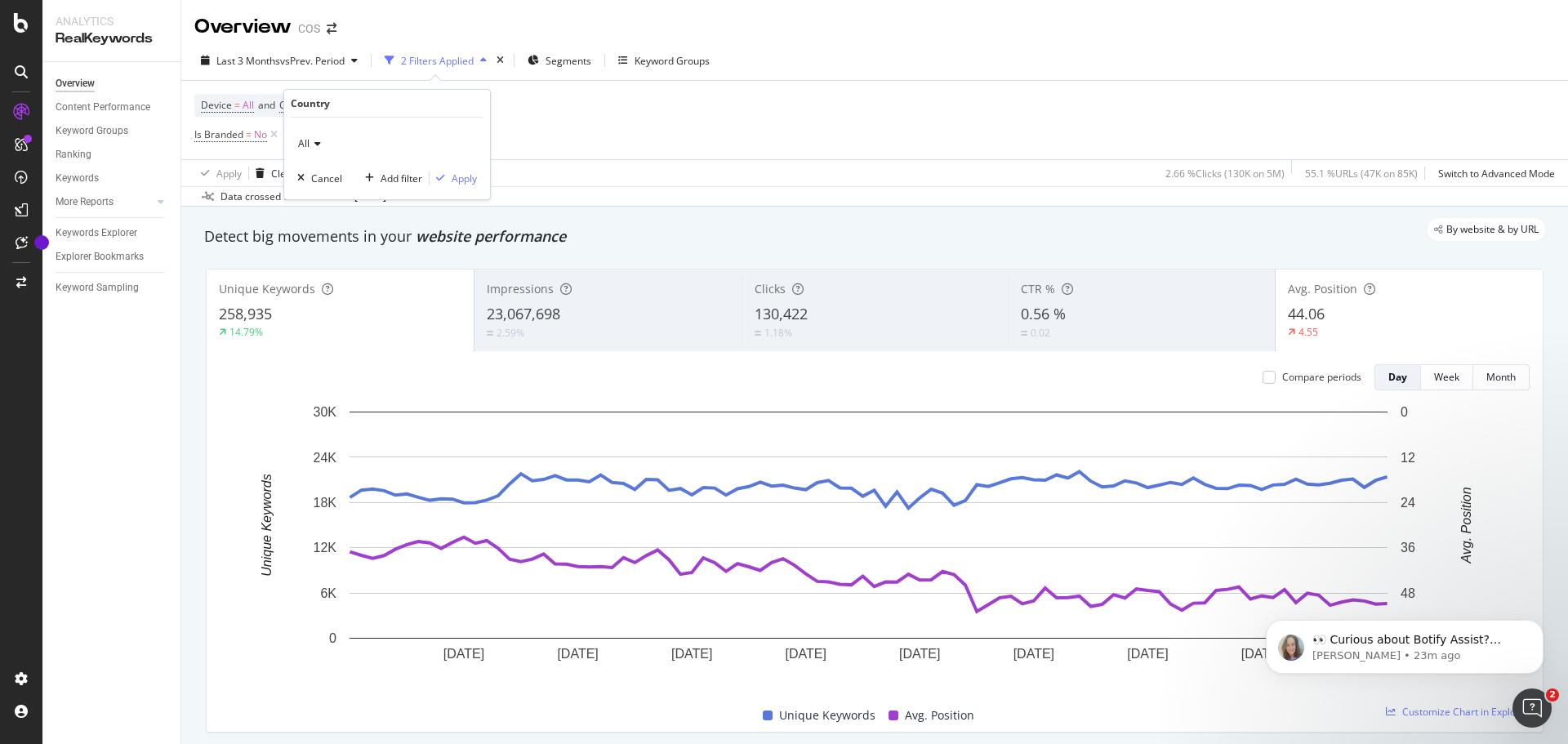
click at [317, 149] on icon at bounding box center [315, 144] width 11 height 9
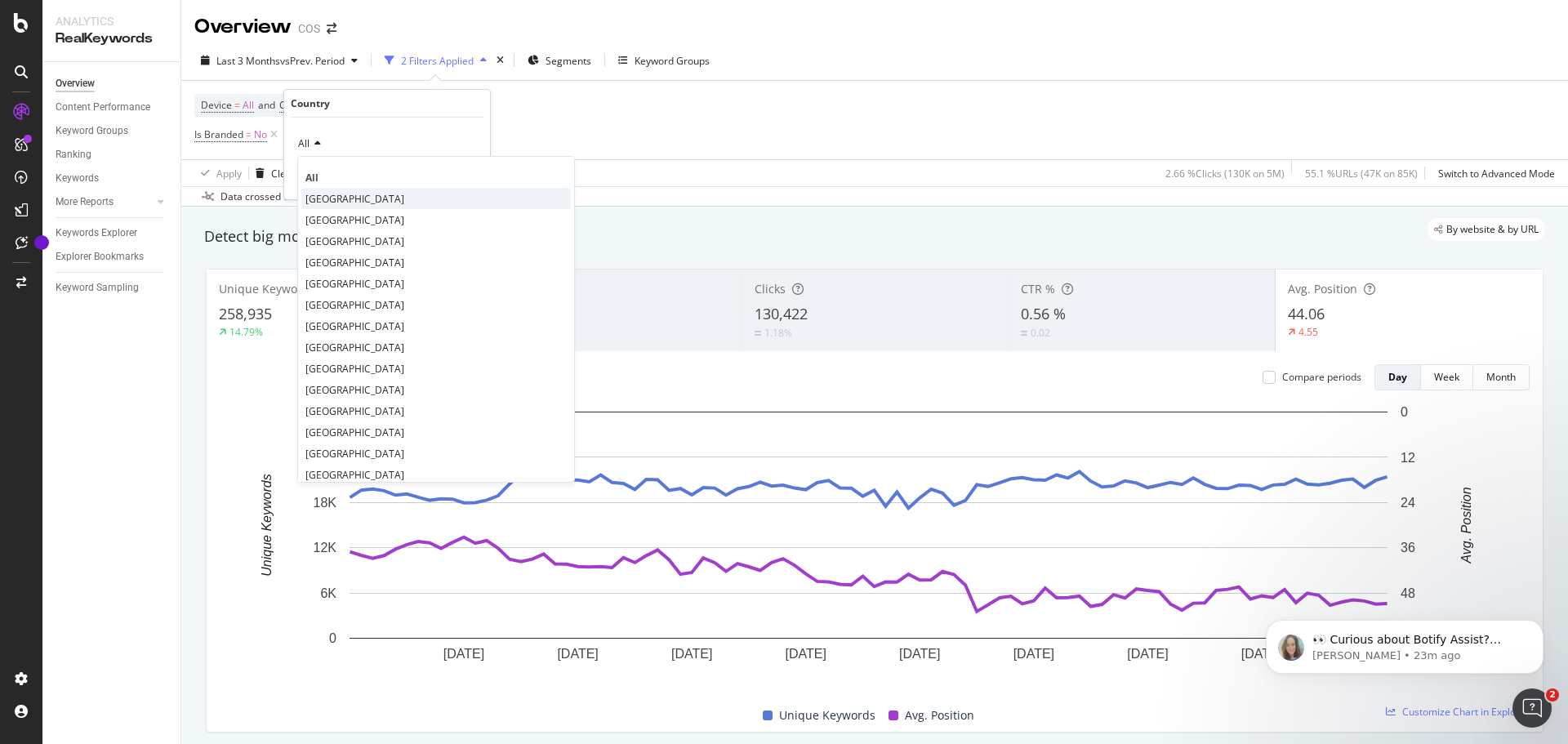
click at [329, 195] on span "[GEOGRAPHIC_DATA]" at bounding box center [354, 199] width 99 height 14
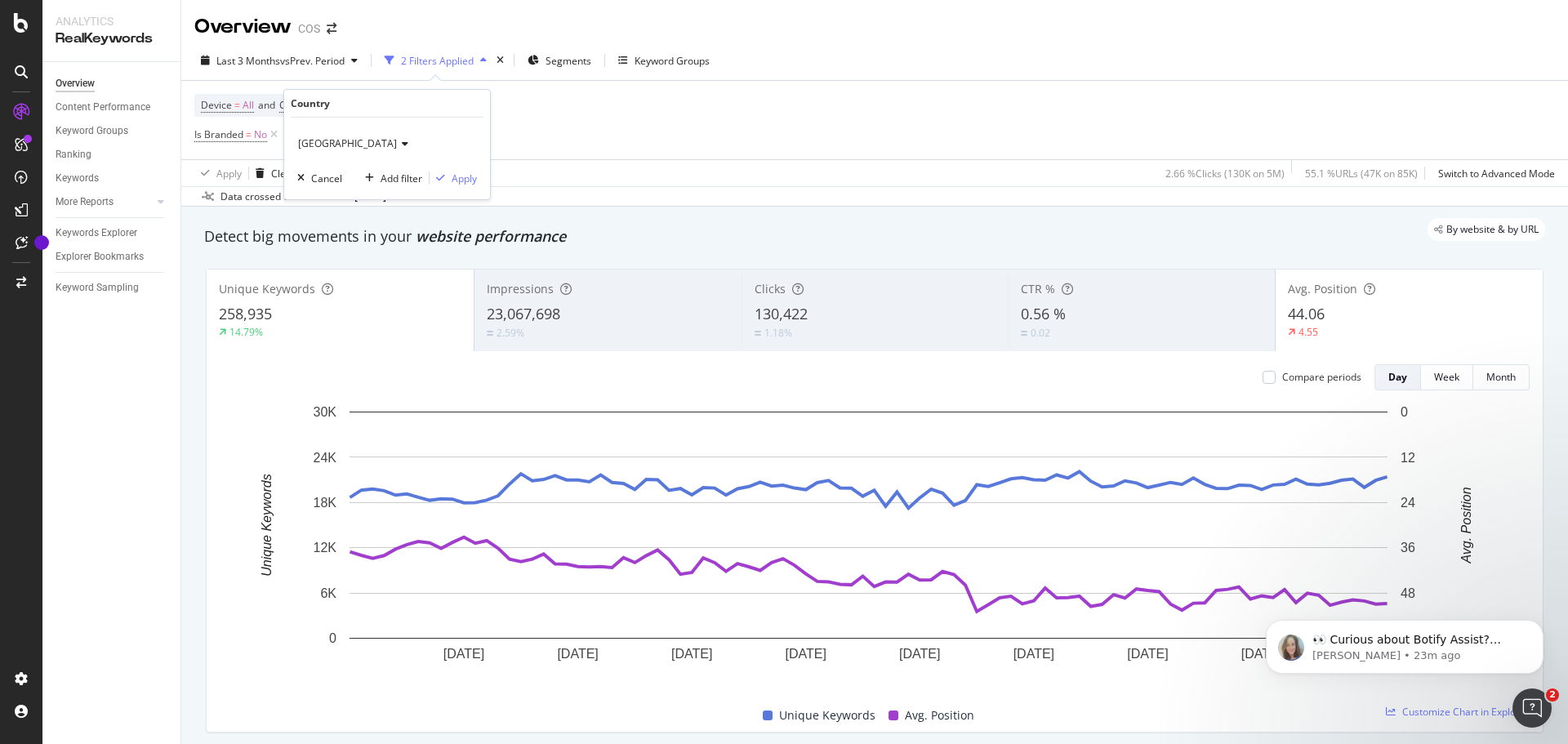
click at [461, 187] on div "[GEOGRAPHIC_DATA] Cancel Add filter Apply" at bounding box center [387, 158] width 206 height 82
click at [461, 184] on div "Apply" at bounding box center [464, 178] width 26 height 14
